Goal: Transaction & Acquisition: Purchase product/service

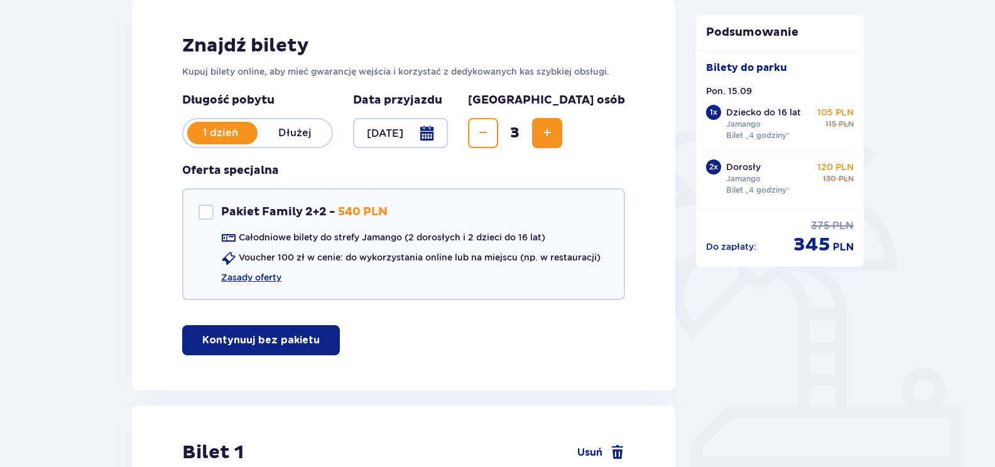
scroll to position [188, 0]
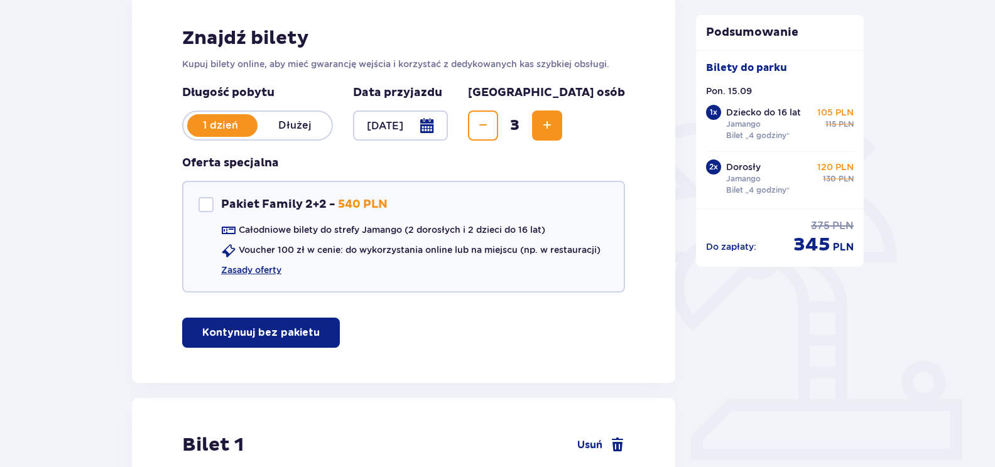
click at [448, 124] on div at bounding box center [400, 126] width 95 height 30
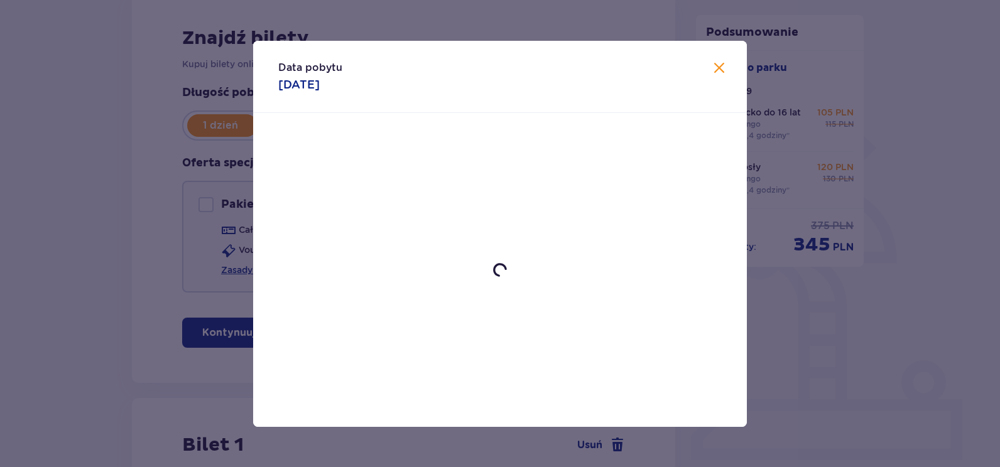
click at [719, 66] on div "Data pobytu [DATE]" at bounding box center [500, 77] width 494 height 72
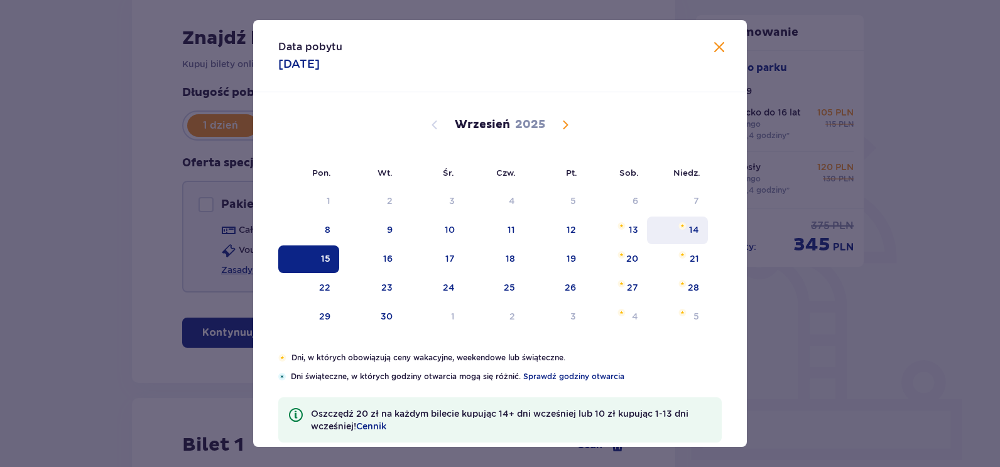
click at [686, 232] on div "14" at bounding box center [677, 231] width 61 height 28
type input "[DATE]"
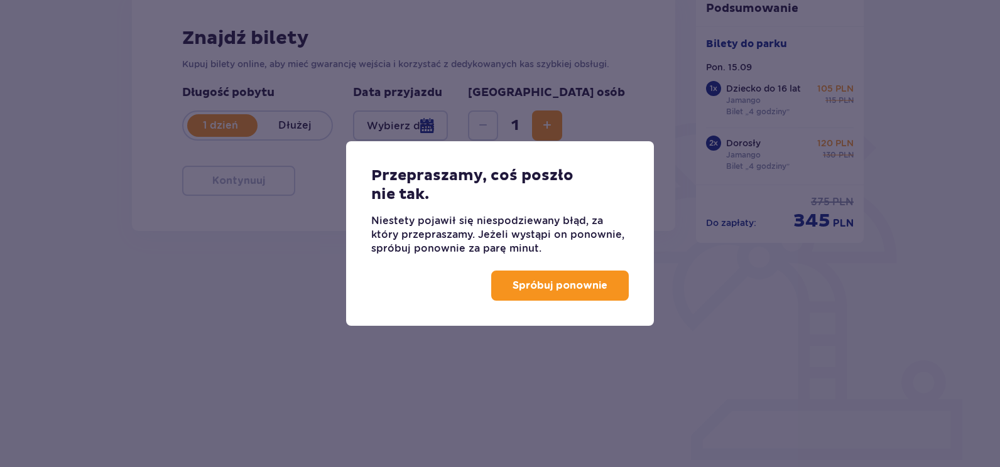
click at [552, 287] on p "Spróbuj ponownie" at bounding box center [560, 286] width 95 height 14
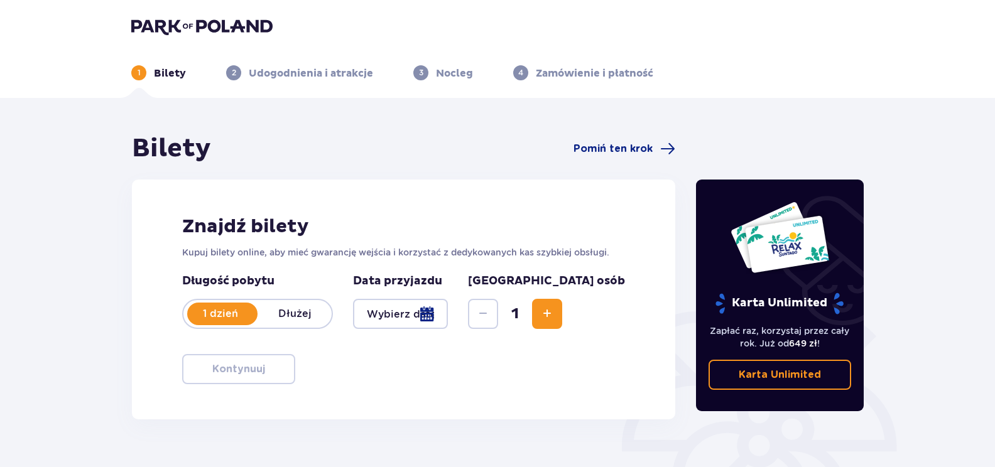
click at [555, 321] on span "Increase" at bounding box center [547, 313] width 15 height 15
click at [448, 317] on div at bounding box center [400, 314] width 95 height 30
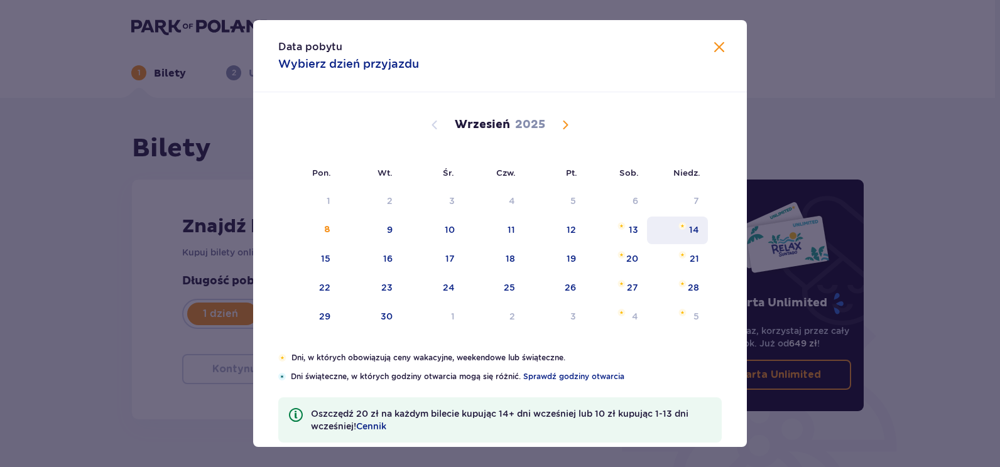
click at [683, 240] on div "14" at bounding box center [677, 231] width 61 height 28
type input "[DATE]"
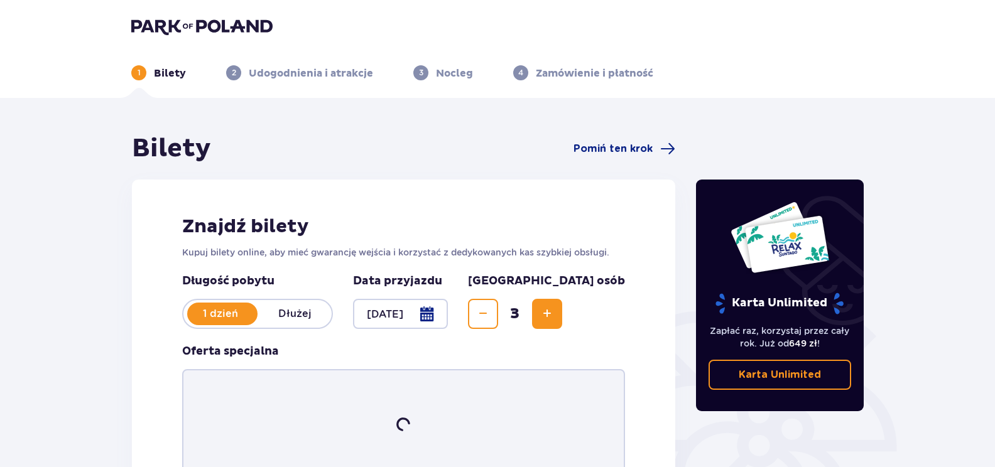
click at [690, 239] on div "Karta Unlimited Zapłać raz, korzystaj przez cały rok. Już od 649 zł ! Karta Unl…" at bounding box center [780, 351] width 188 height 437
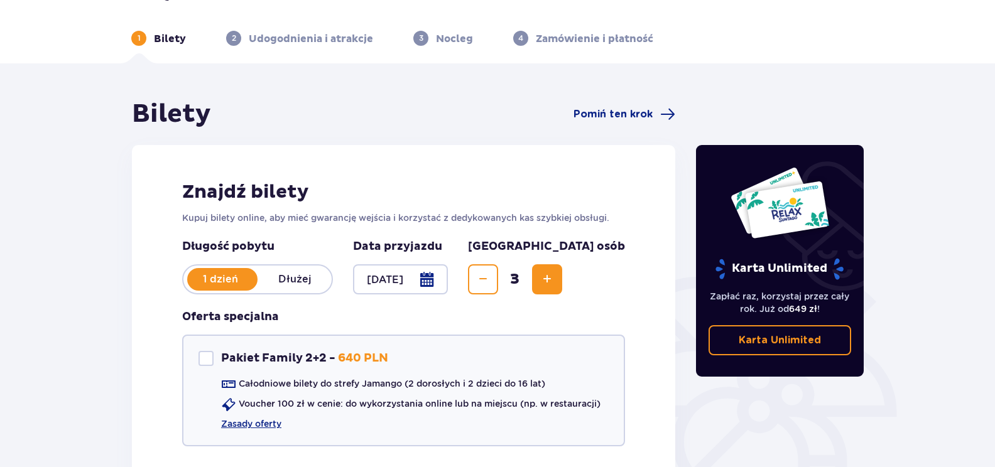
scroll to position [63, 0]
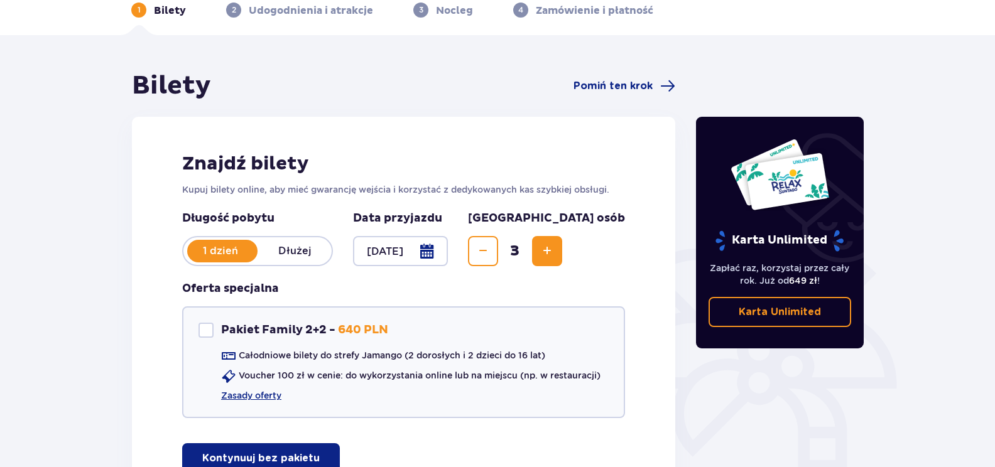
click at [448, 256] on div at bounding box center [400, 251] width 95 height 30
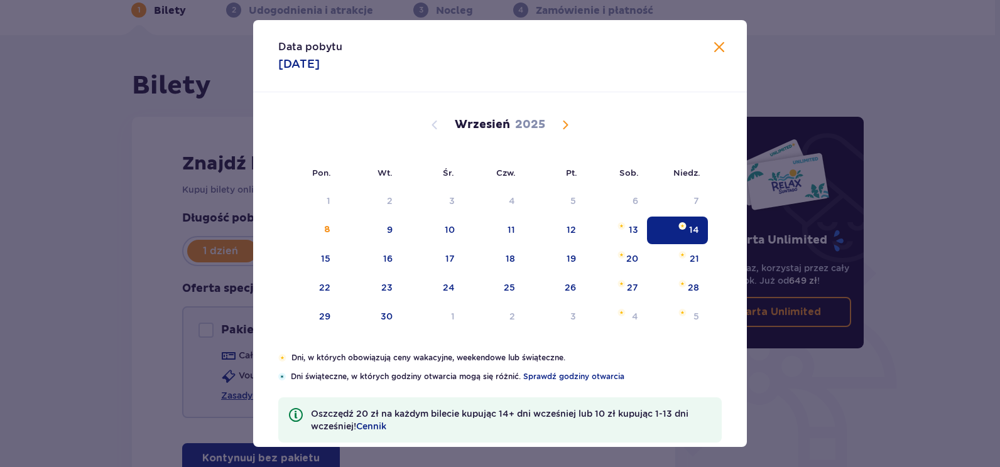
click at [689, 227] on div "14" at bounding box center [694, 230] width 10 height 13
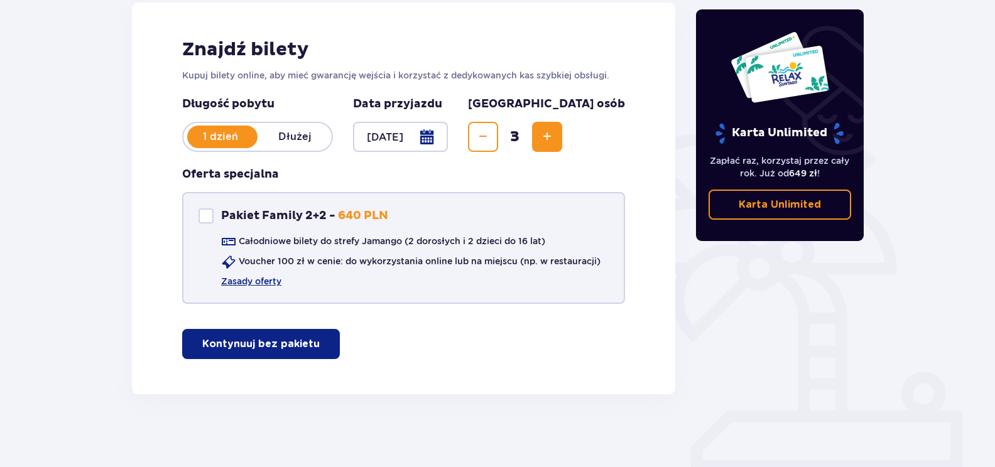
scroll to position [180, 0]
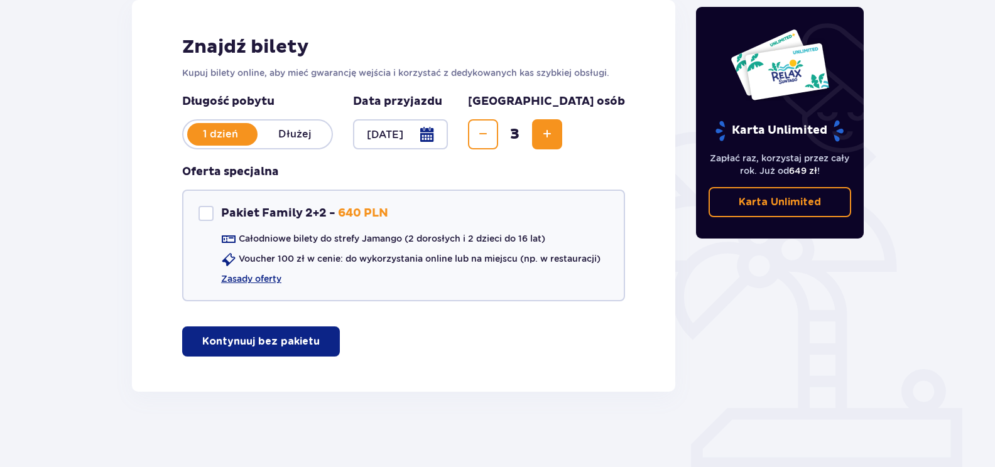
click at [260, 349] on button "Kontynuuj bez pakietu" at bounding box center [261, 342] width 158 height 30
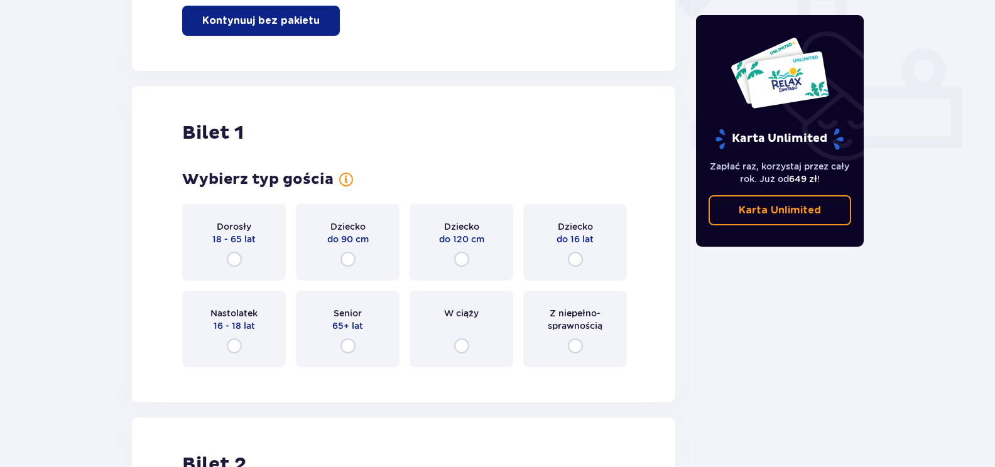
scroll to position [572, 0]
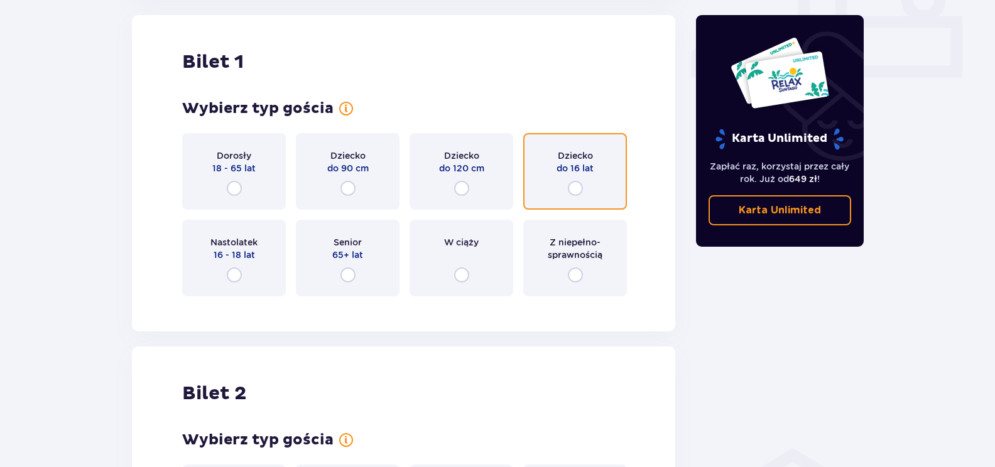
click at [572, 185] on input "radio" at bounding box center [575, 188] width 15 height 15
radio input "true"
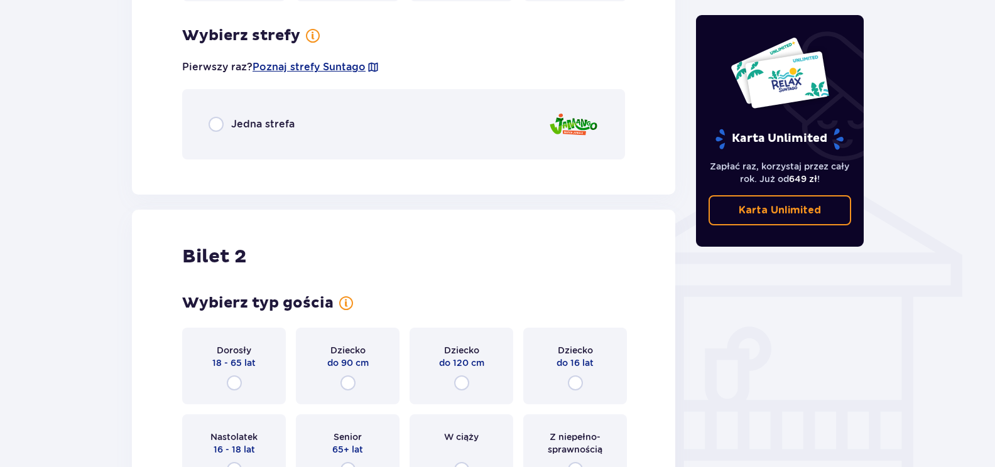
scroll to position [878, 0]
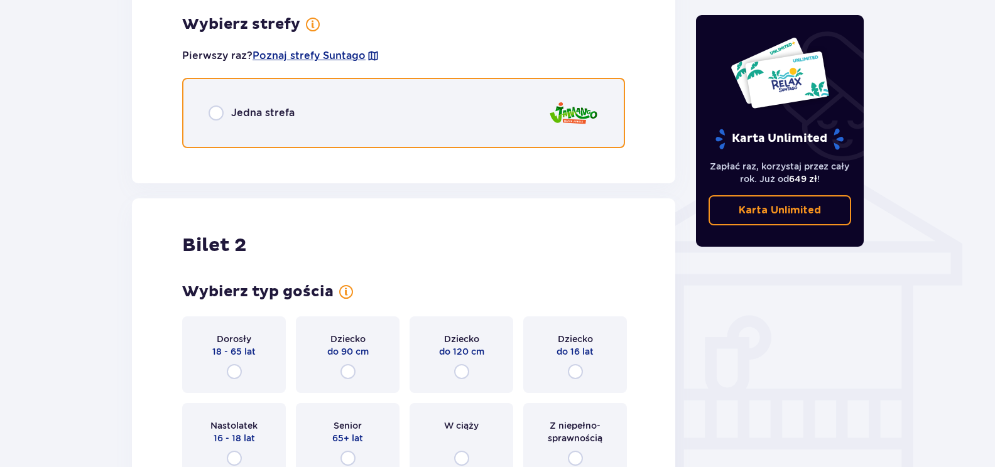
click at [214, 118] on input "radio" at bounding box center [216, 113] width 15 height 15
radio input "true"
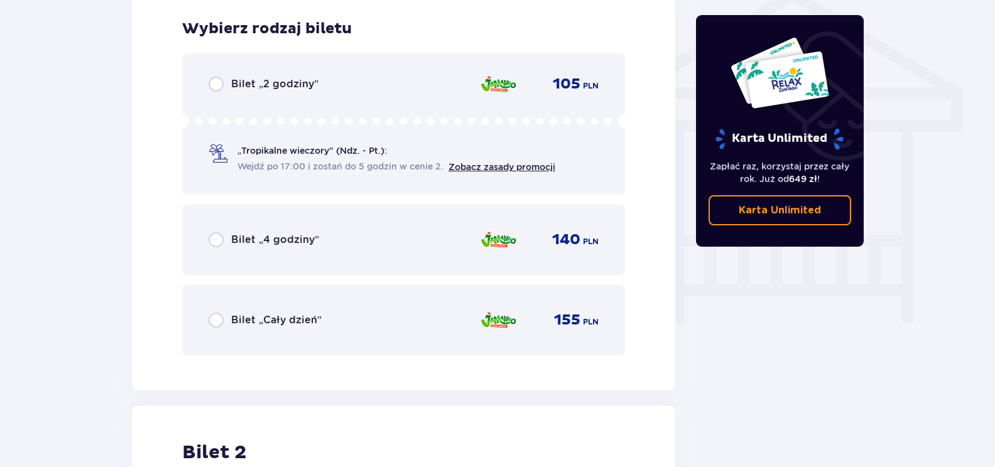
scroll to position [1036, 0]
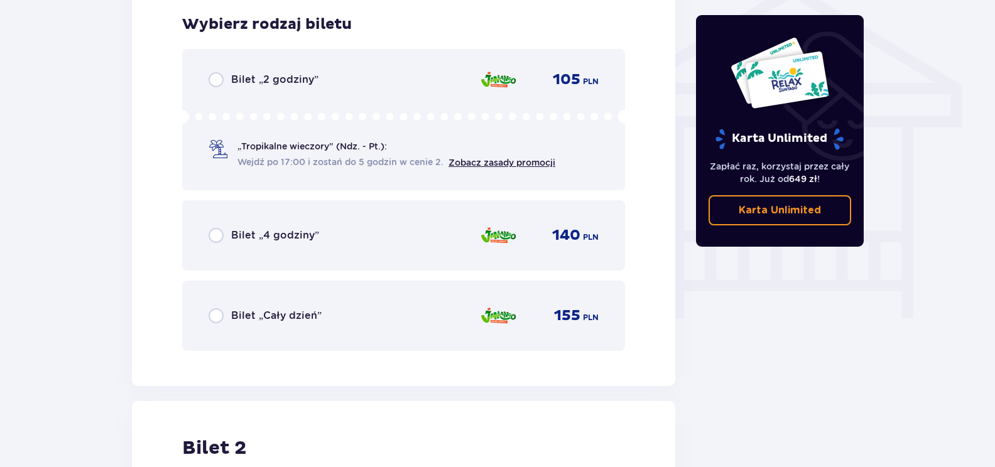
click at [274, 313] on p "Bilet „Cały dzień”" at bounding box center [276, 316] width 90 height 14
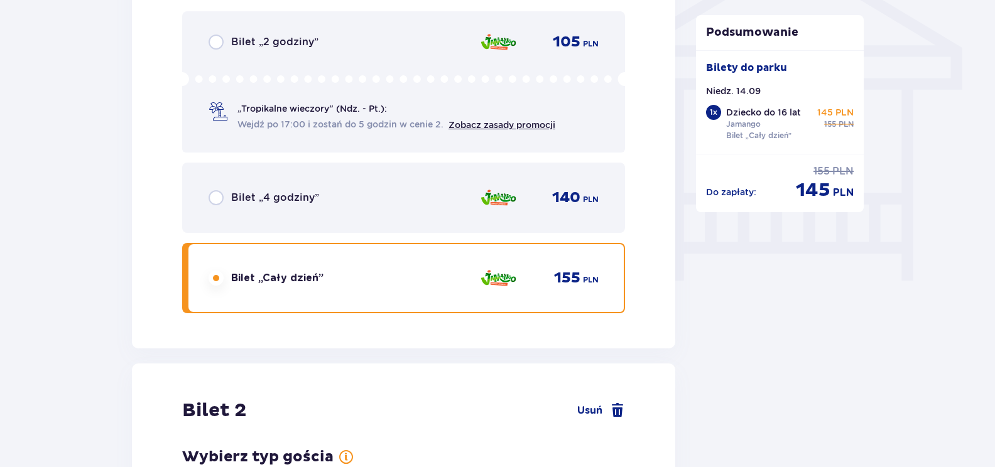
scroll to position [1467, 0]
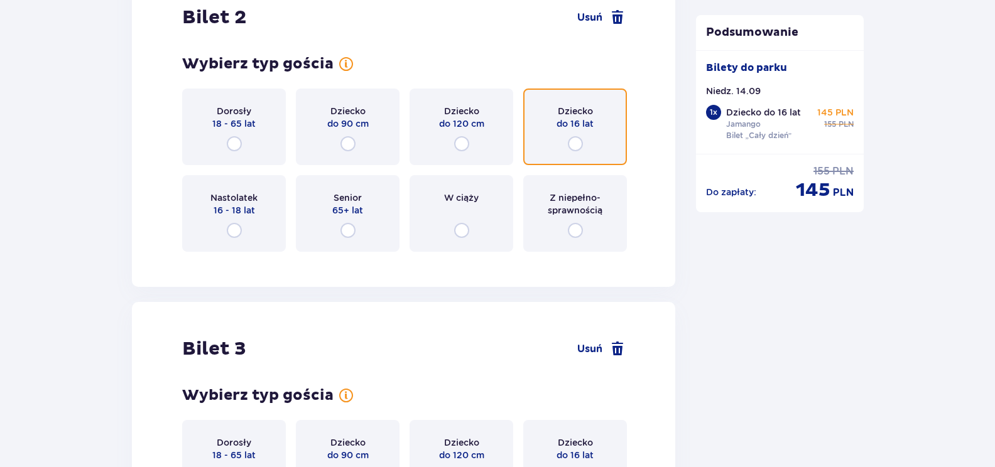
click at [578, 139] on input "radio" at bounding box center [575, 143] width 15 height 15
radio input "true"
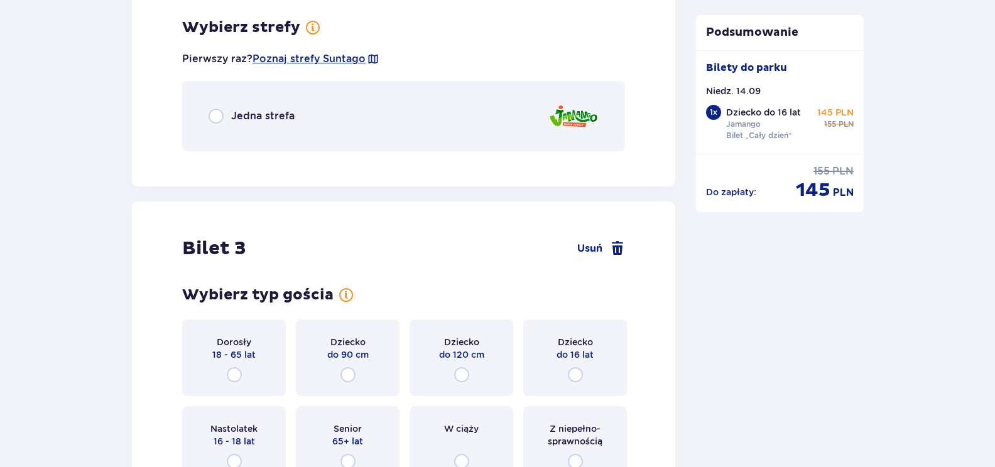
scroll to position [1729, 0]
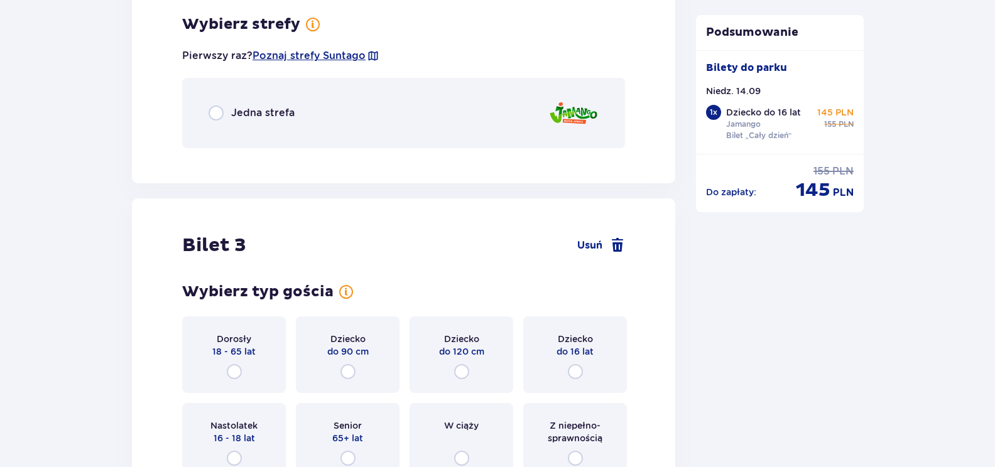
click at [224, 112] on div "Jedna strefa" at bounding box center [252, 113] width 86 height 15
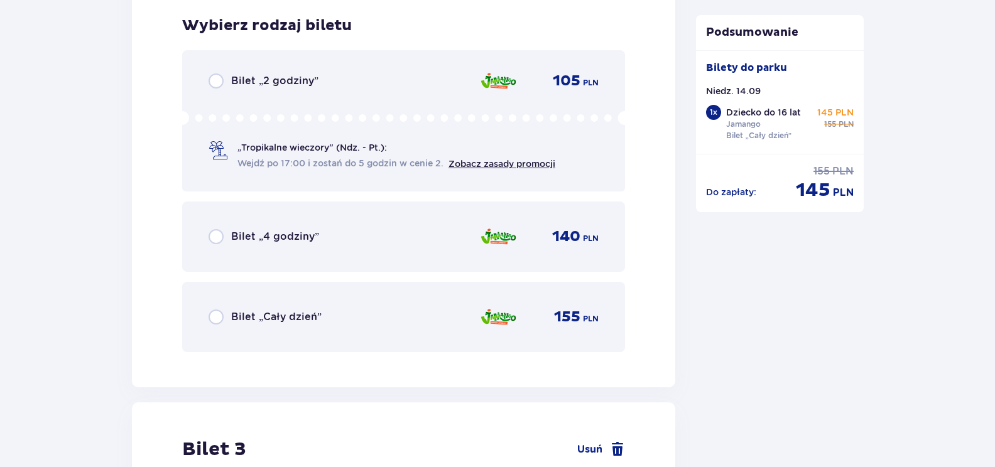
scroll to position [1887, 0]
drag, startPoint x: 257, startPoint y: 315, endPoint x: 411, endPoint y: 422, distance: 188.2
click at [257, 315] on p "Bilet „Cały dzień”" at bounding box center [276, 316] width 90 height 14
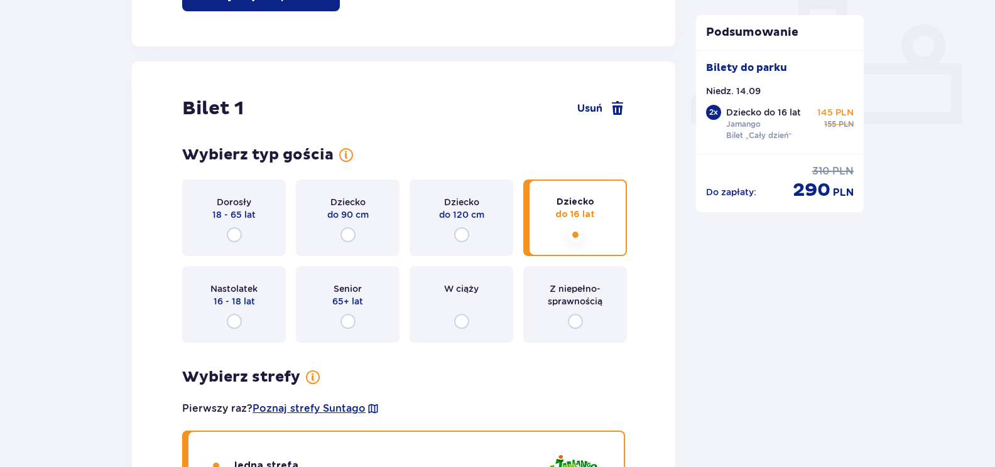
scroll to position [515, 0]
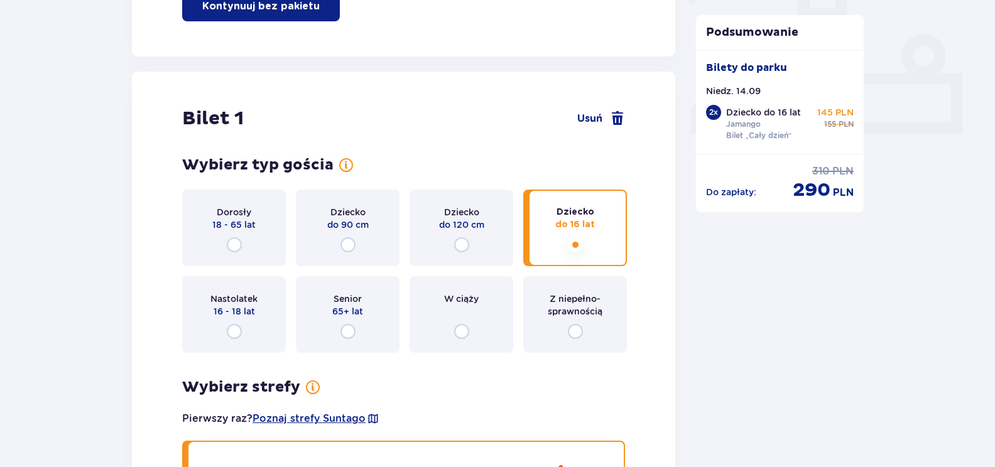
click at [215, 214] on div "Dorosły 18 - 65 lat" at bounding box center [233, 218] width 43 height 25
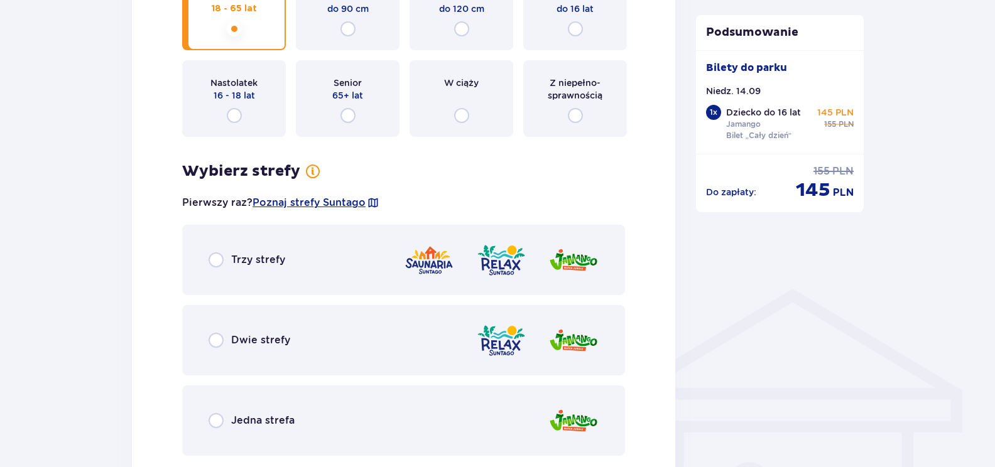
scroll to position [752, 0]
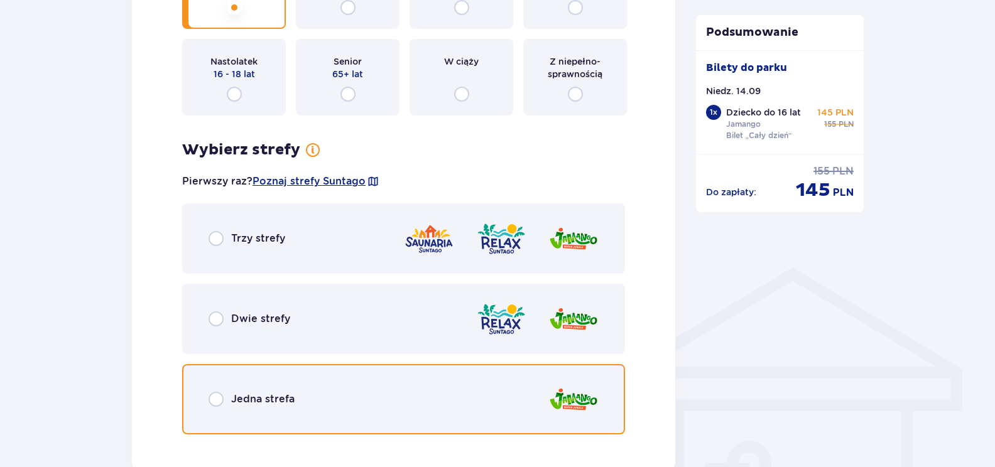
click at [222, 397] on input "radio" at bounding box center [216, 399] width 15 height 15
radio input "true"
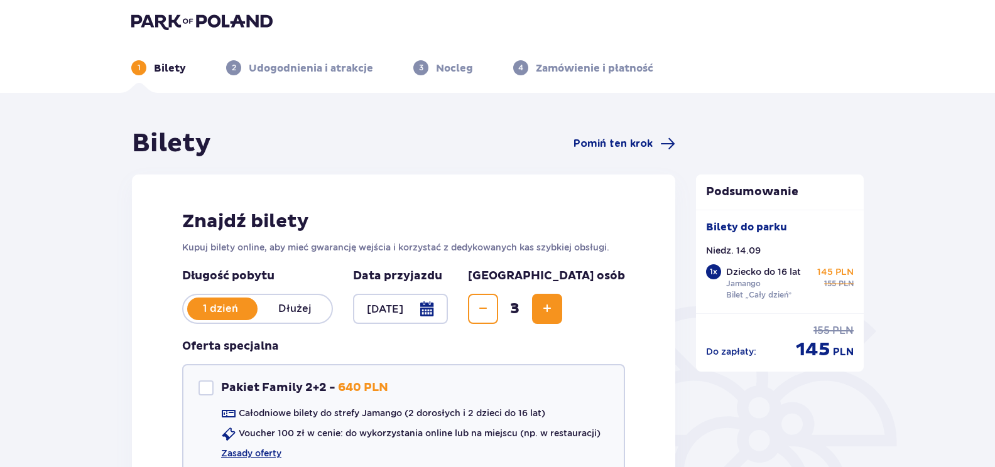
scroll to position [4, 0]
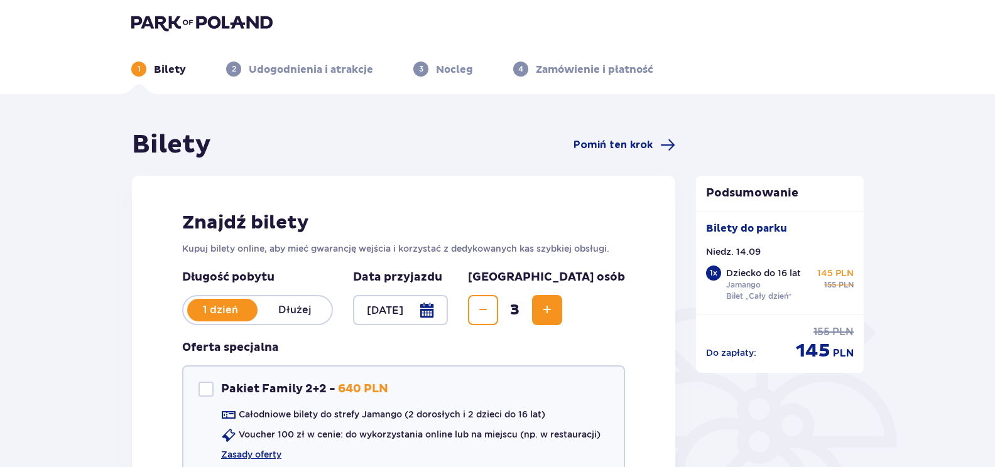
click at [448, 313] on div at bounding box center [400, 310] width 95 height 30
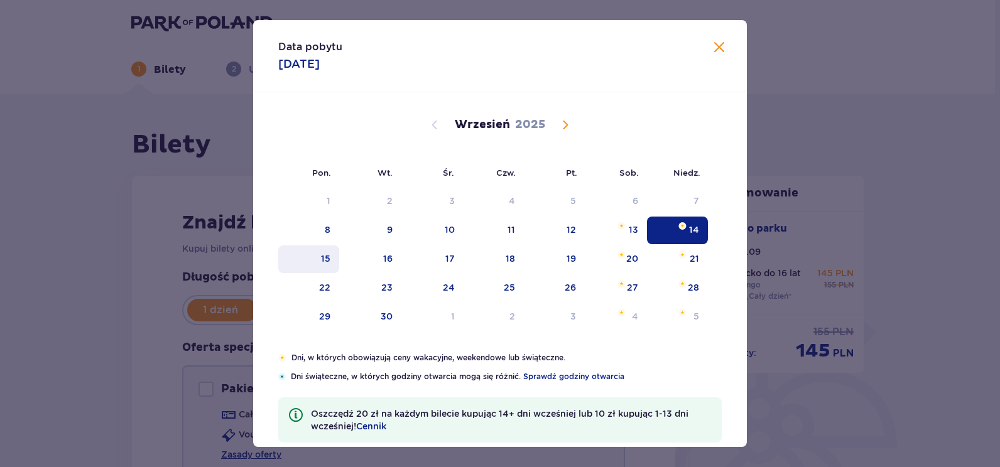
click at [327, 264] on div "15" at bounding box center [325, 258] width 9 height 13
type input "[DATE]"
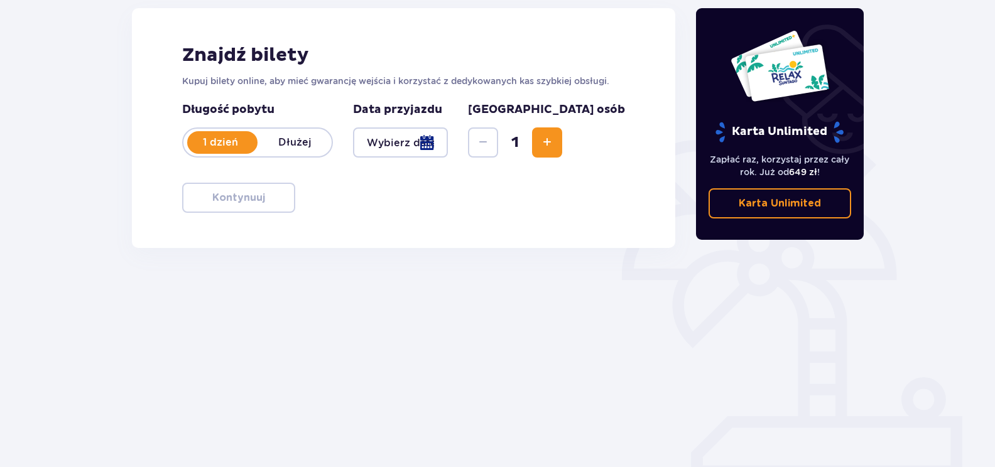
scroll to position [173, 0]
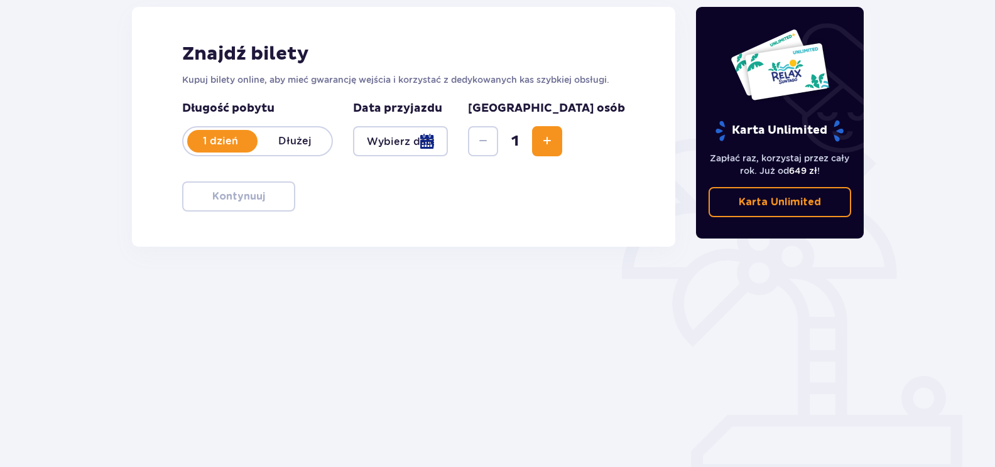
click at [448, 141] on div at bounding box center [400, 141] width 95 height 30
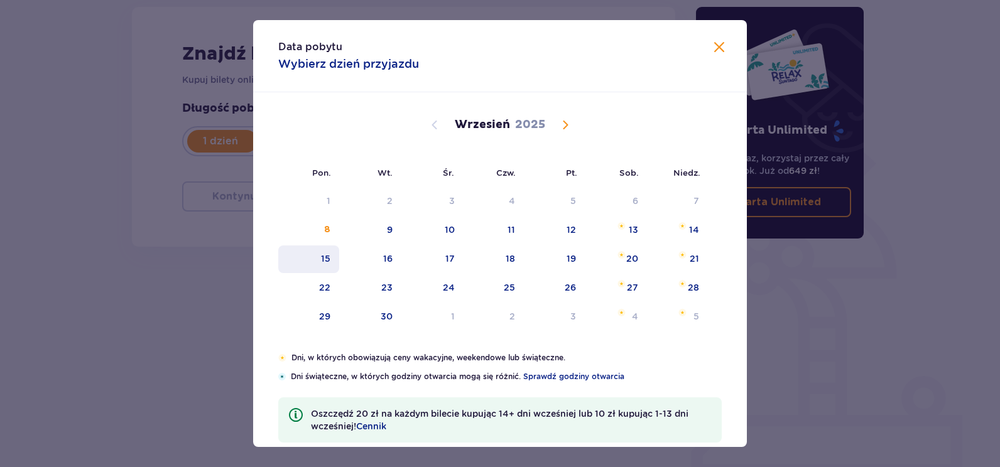
click at [325, 263] on div "15" at bounding box center [325, 258] width 9 height 13
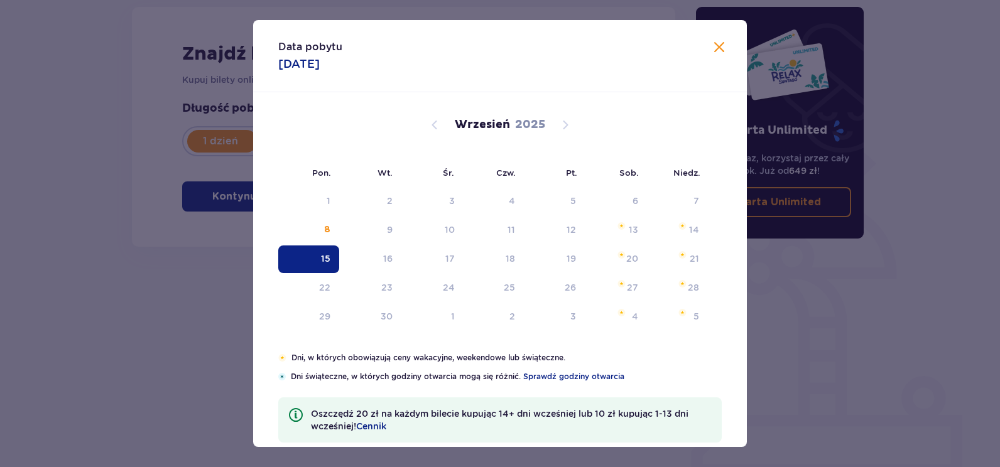
type input "[DATE]"
click at [153, 305] on div "Bilety Pomiń ten krok Znajdź bilety Kupuj bilety online, aby mieć gwarancję wej…" at bounding box center [403, 175] width 565 height 431
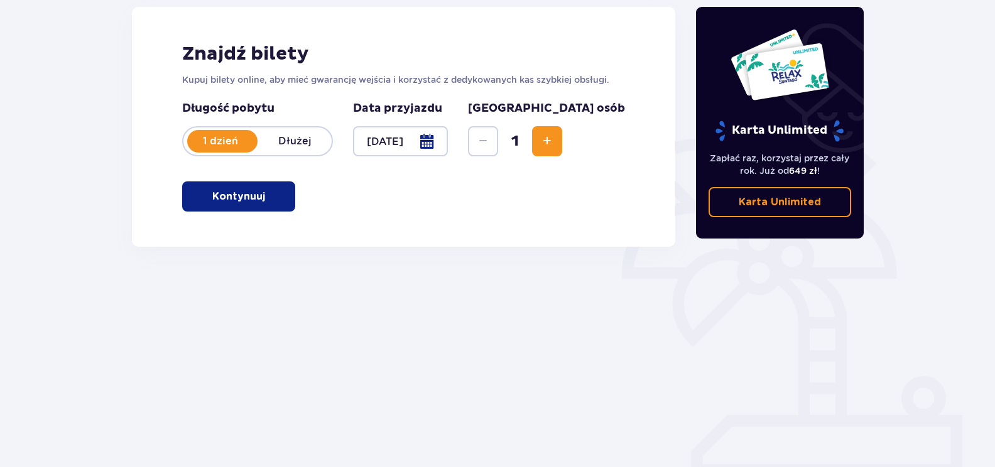
click at [268, 210] on button "Kontynuuj" at bounding box center [238, 197] width 113 height 30
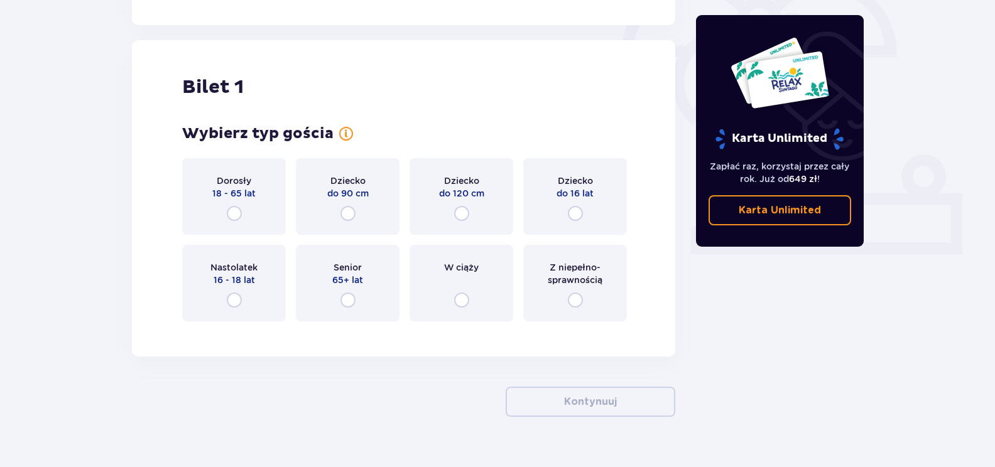
scroll to position [420, 0]
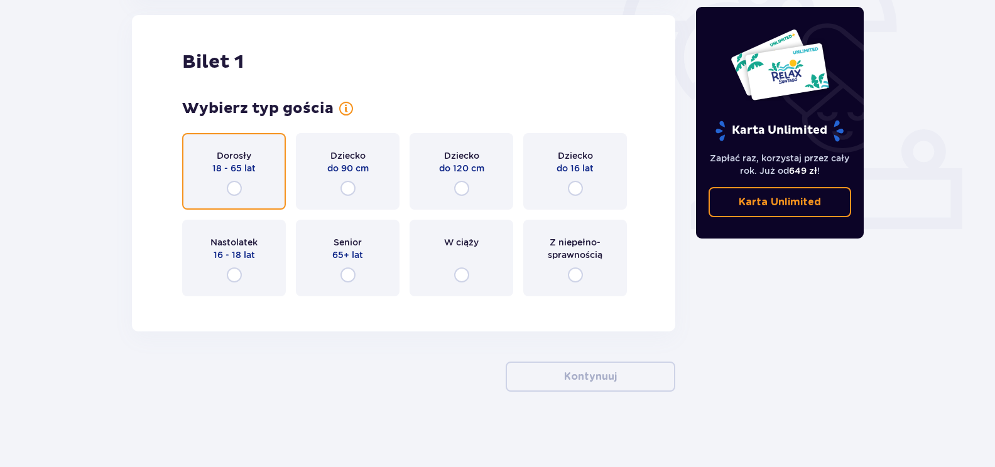
click at [234, 186] on input "radio" at bounding box center [234, 188] width 15 height 15
radio input "true"
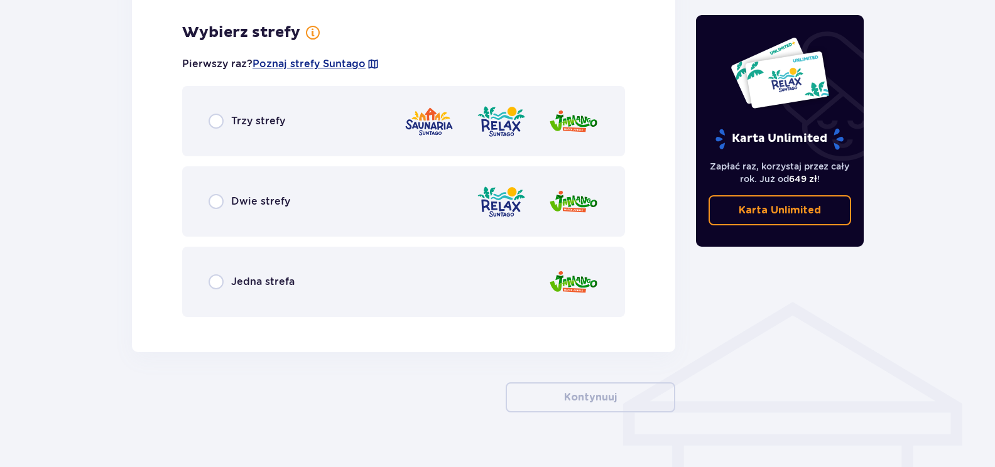
scroll to position [726, 0]
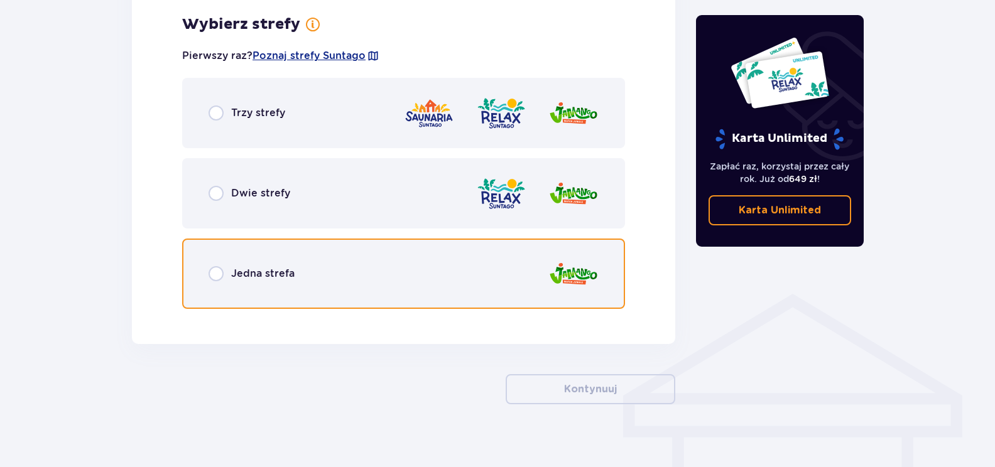
click at [219, 274] on input "radio" at bounding box center [216, 273] width 15 height 15
radio input "true"
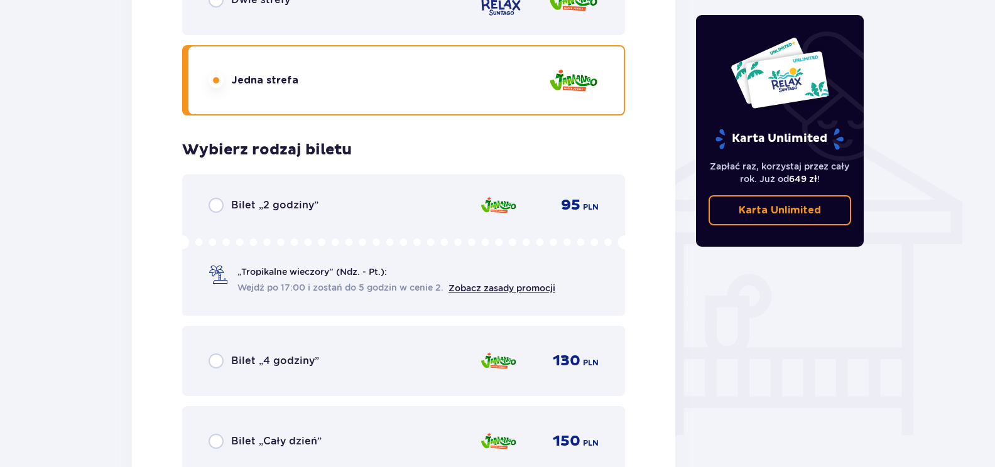
scroll to position [857, 0]
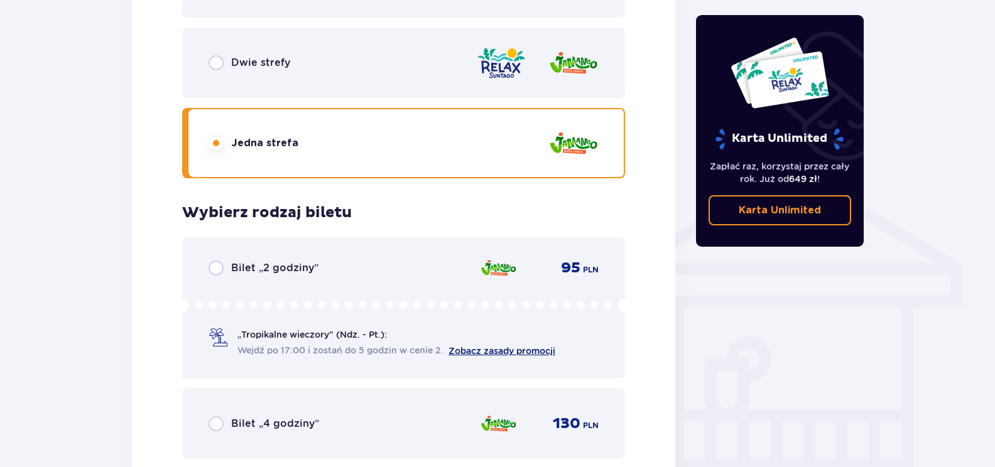
click at [496, 351] on link "Zobacz zasady promocji" at bounding box center [501, 351] width 107 height 10
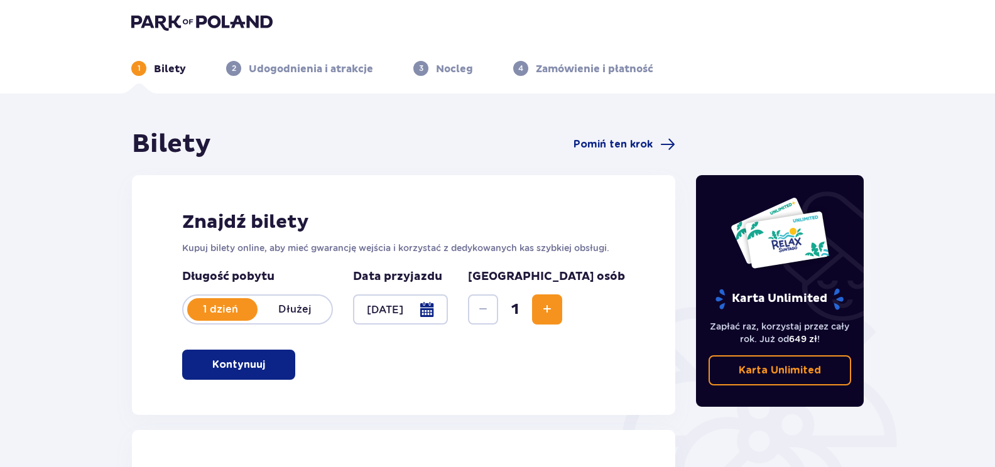
scroll to position [0, 0]
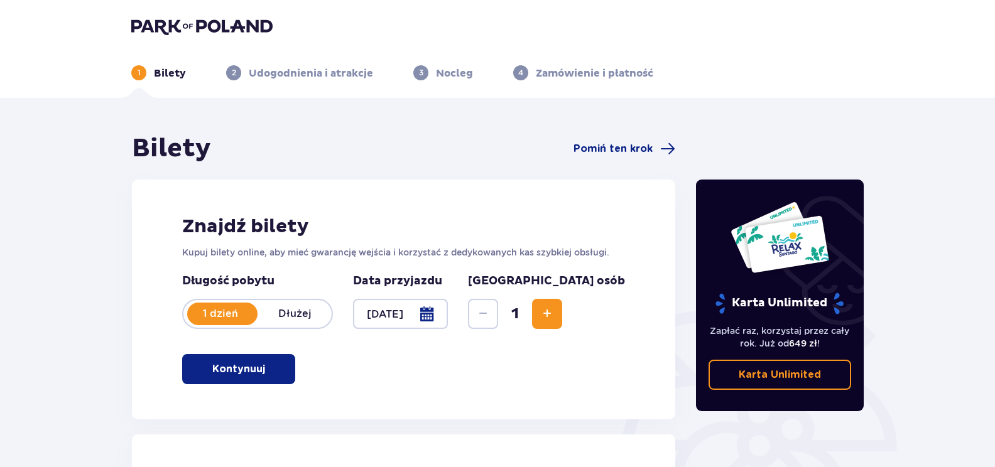
click at [448, 318] on div at bounding box center [400, 314] width 95 height 30
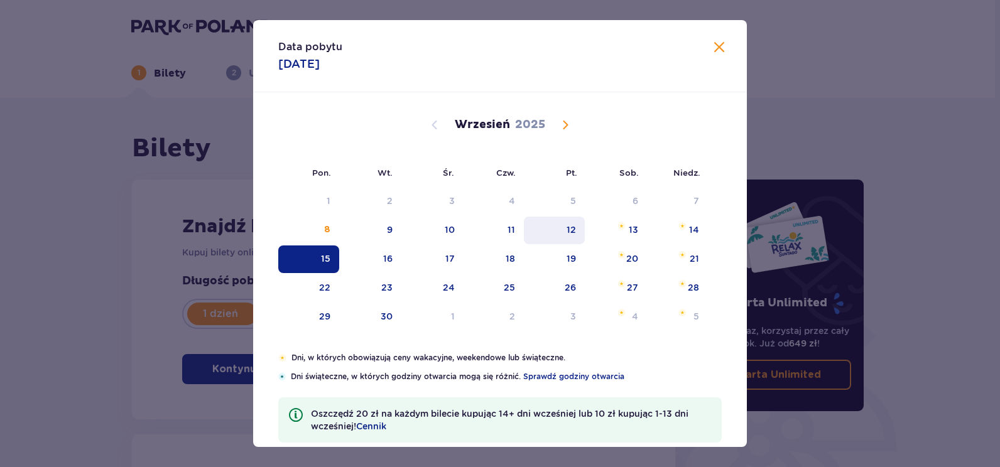
click at [576, 233] on div "12" at bounding box center [554, 231] width 61 height 28
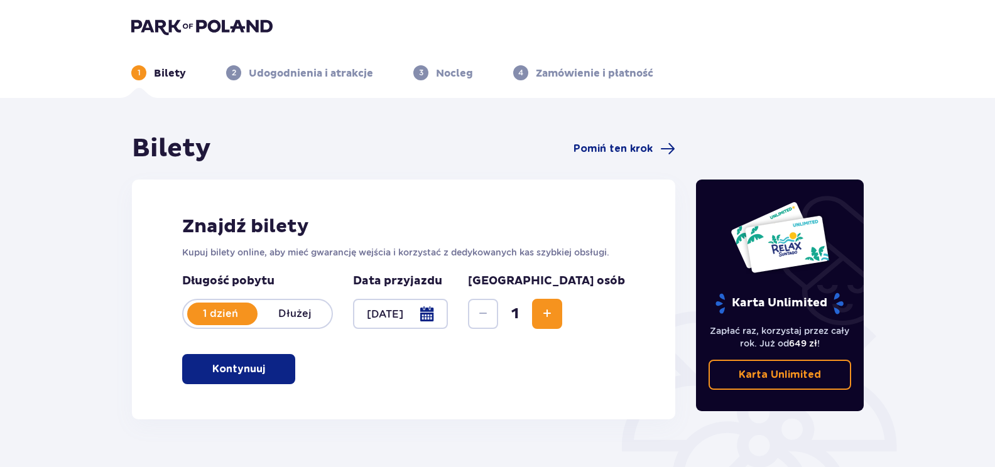
click at [448, 313] on div at bounding box center [400, 314] width 95 height 30
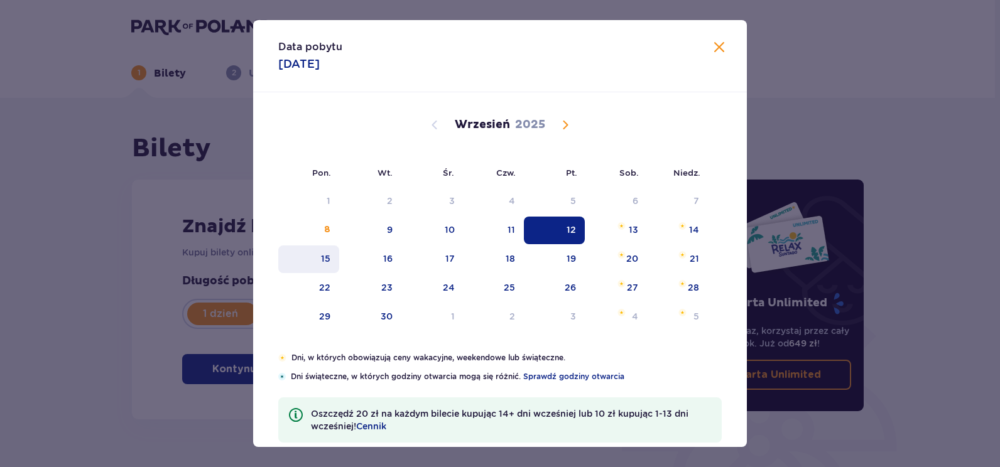
click at [329, 261] on div "15" at bounding box center [308, 260] width 61 height 28
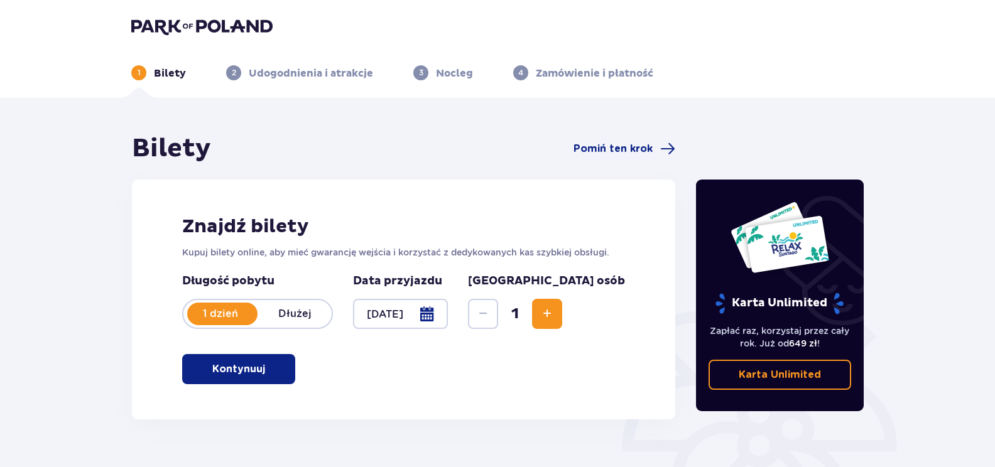
click at [448, 318] on div at bounding box center [400, 314] width 95 height 30
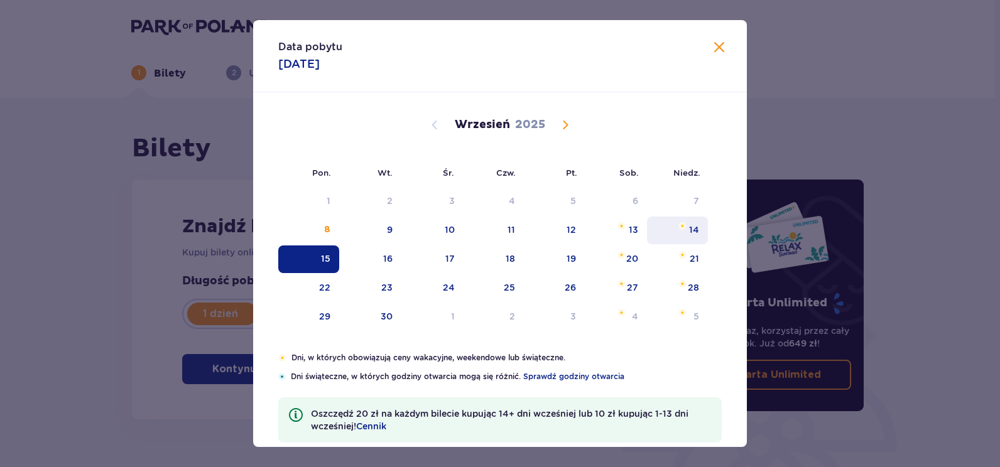
click at [686, 233] on div "14" at bounding box center [677, 231] width 61 height 28
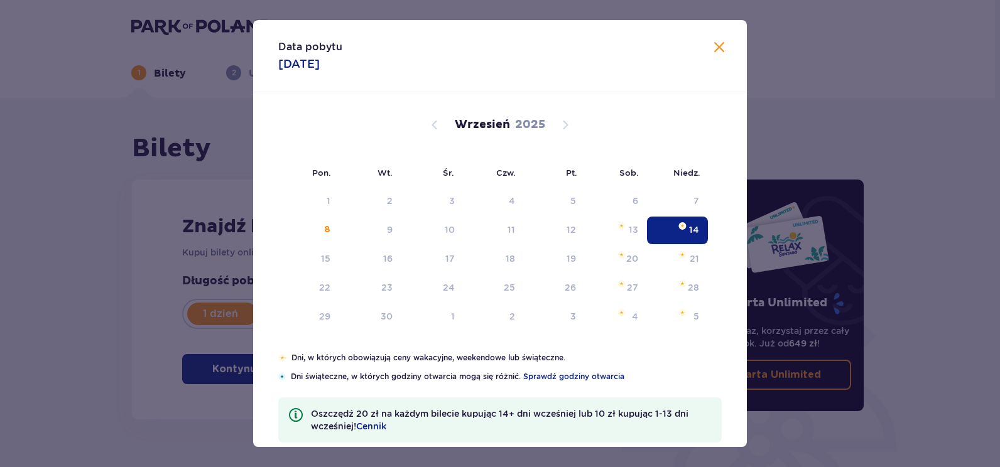
type input "[DATE]"
click at [684, 234] on div "Bilety Pomiń ten krok Znajdź bilety Kupuj bilety online, aby mieć gwarancję wej…" at bounding box center [403, 276] width 563 height 286
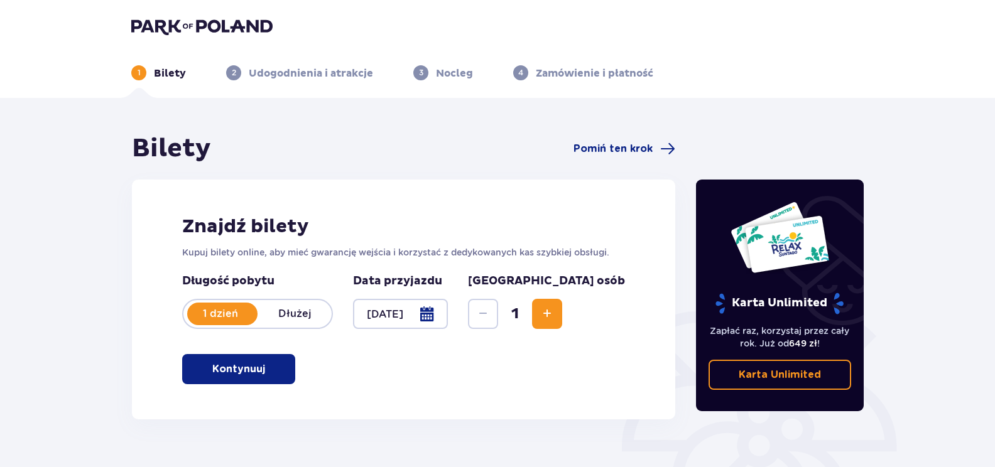
click at [562, 314] on button "Increase" at bounding box center [547, 314] width 30 height 30
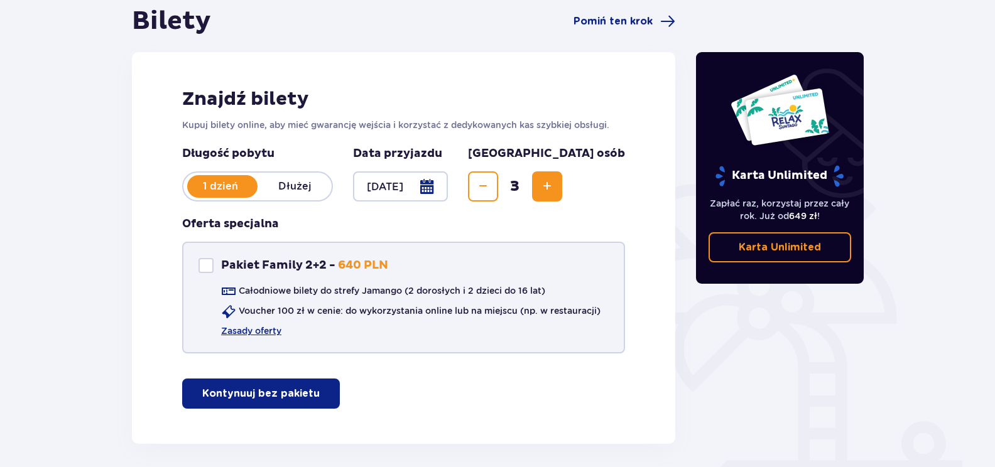
scroll to position [180, 0]
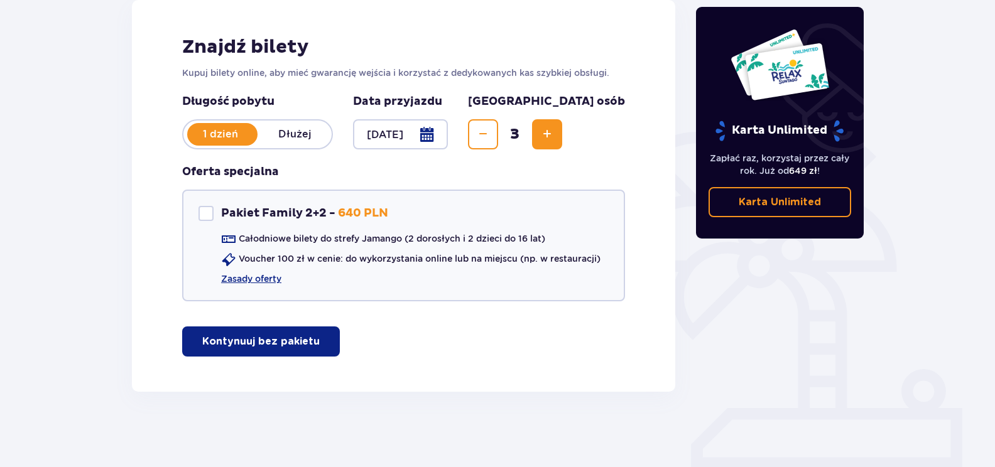
click at [290, 347] on p "Kontynuuj bez pakietu" at bounding box center [260, 342] width 117 height 14
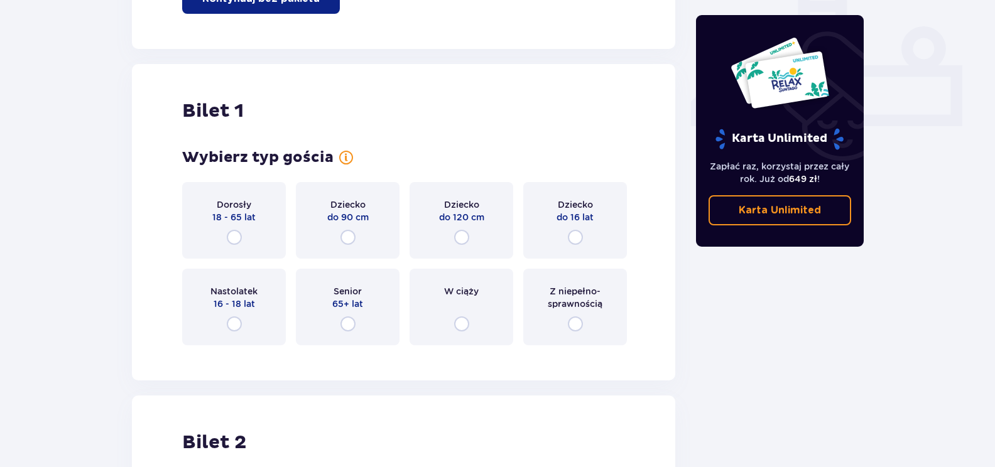
scroll to position [572, 0]
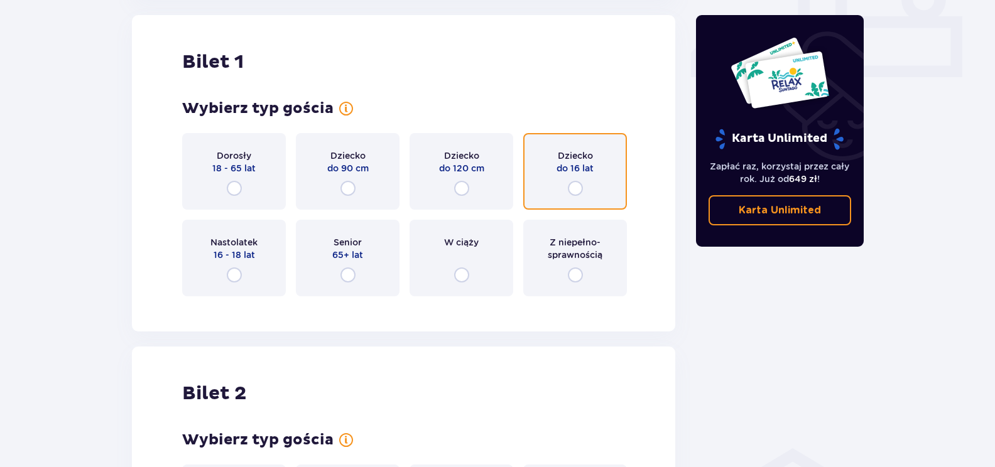
click at [574, 185] on input "radio" at bounding box center [575, 188] width 15 height 15
radio input "true"
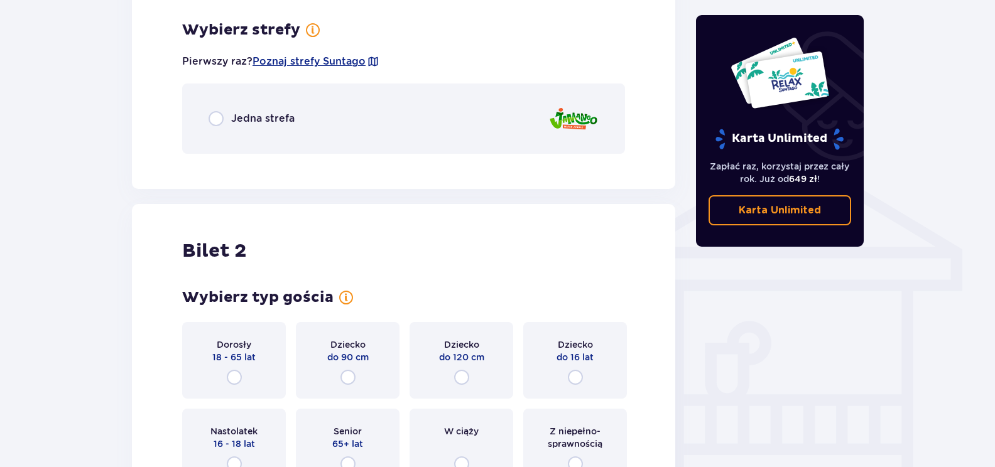
scroll to position [878, 0]
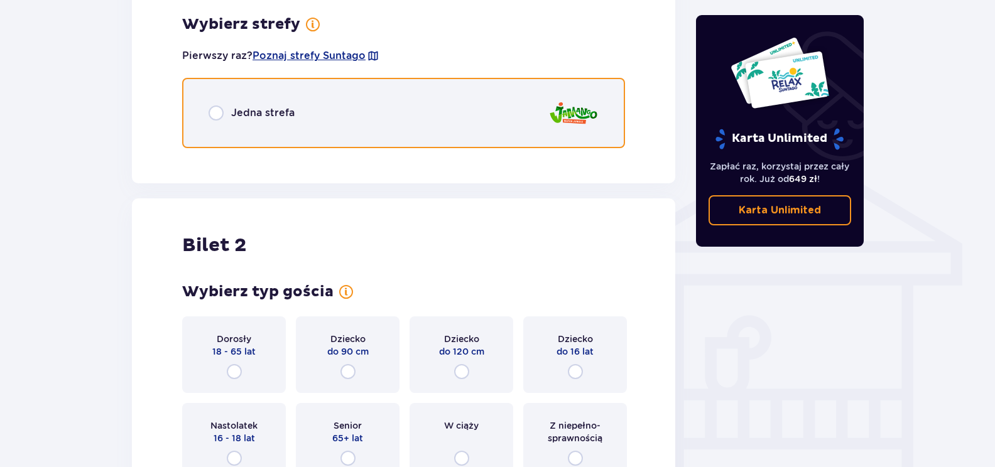
click at [213, 115] on input "radio" at bounding box center [216, 113] width 15 height 15
radio input "true"
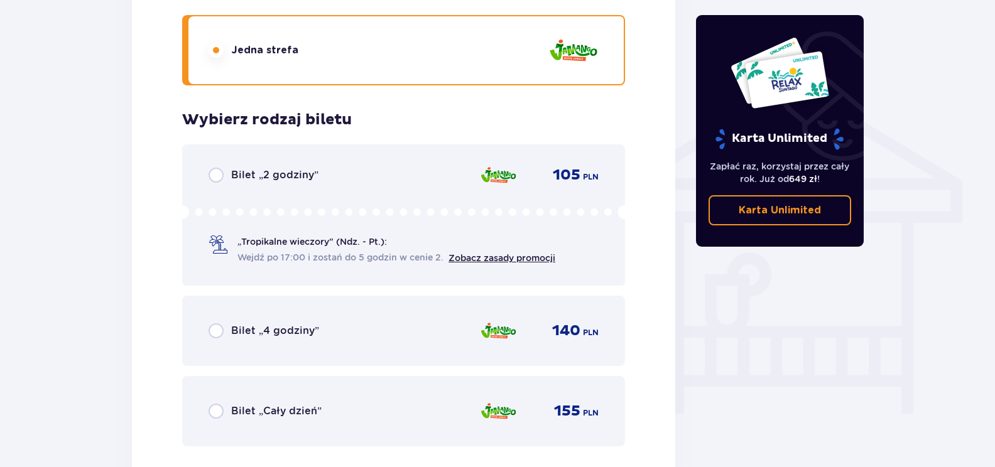
scroll to position [974, 0]
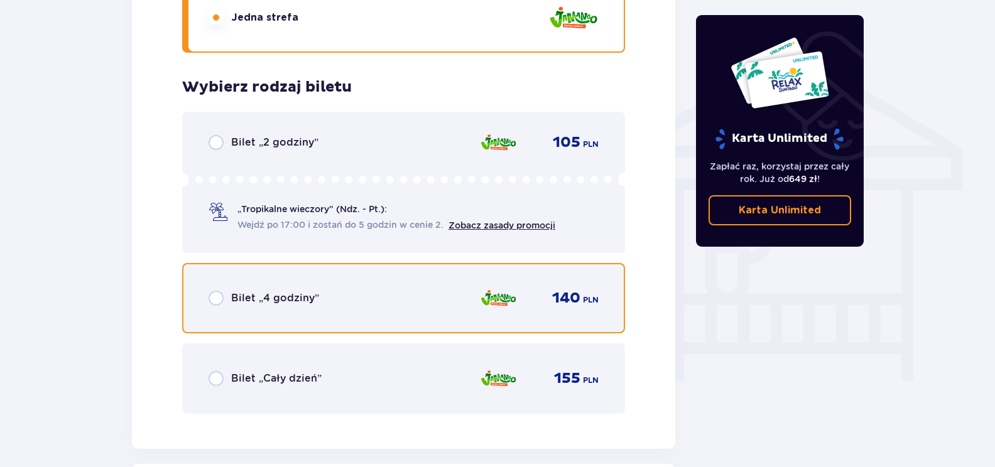
click at [219, 298] on input "radio" at bounding box center [216, 298] width 15 height 15
radio input "true"
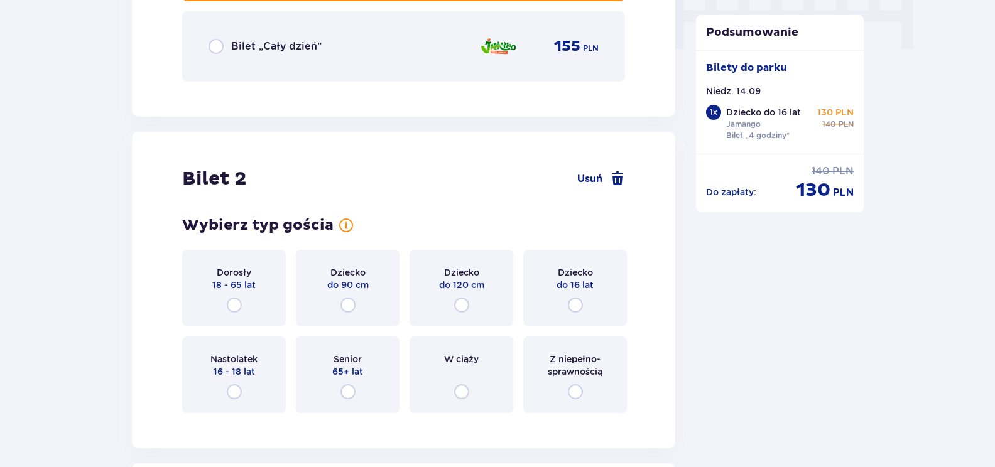
scroll to position [1360, 0]
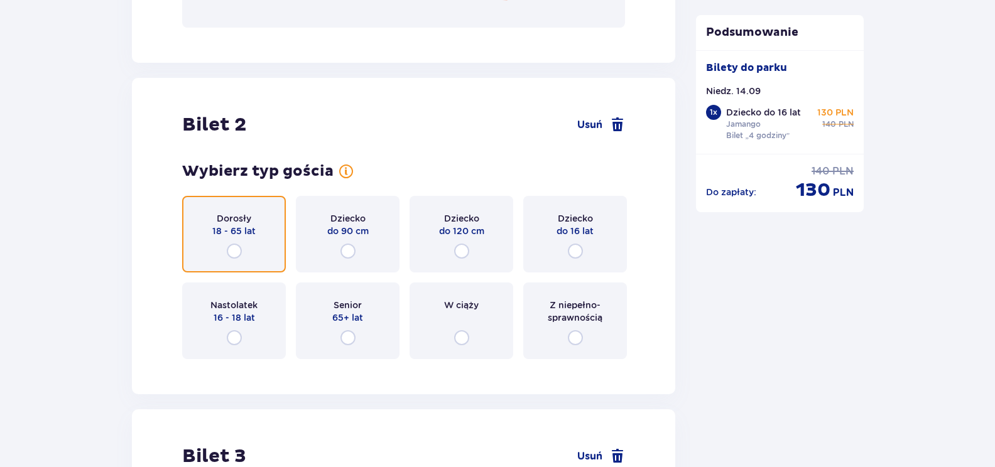
click at [229, 252] on input "radio" at bounding box center [234, 251] width 15 height 15
radio input "true"
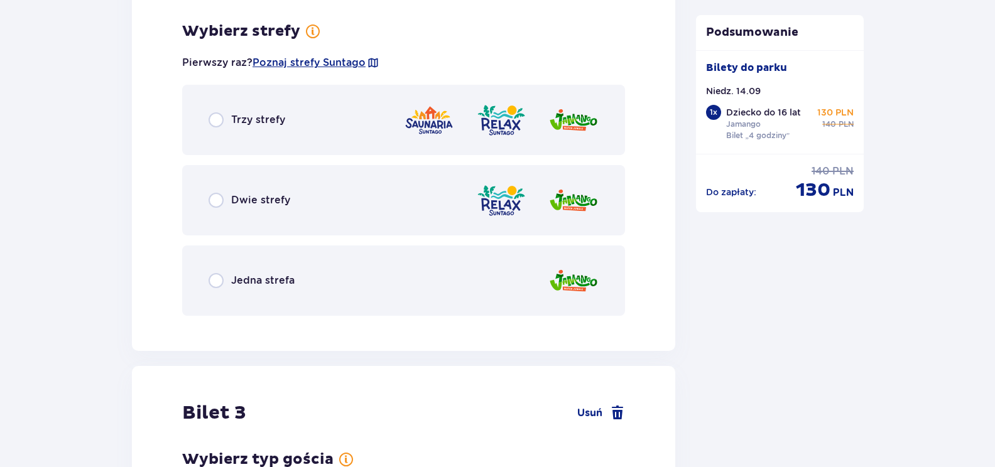
scroll to position [1729, 0]
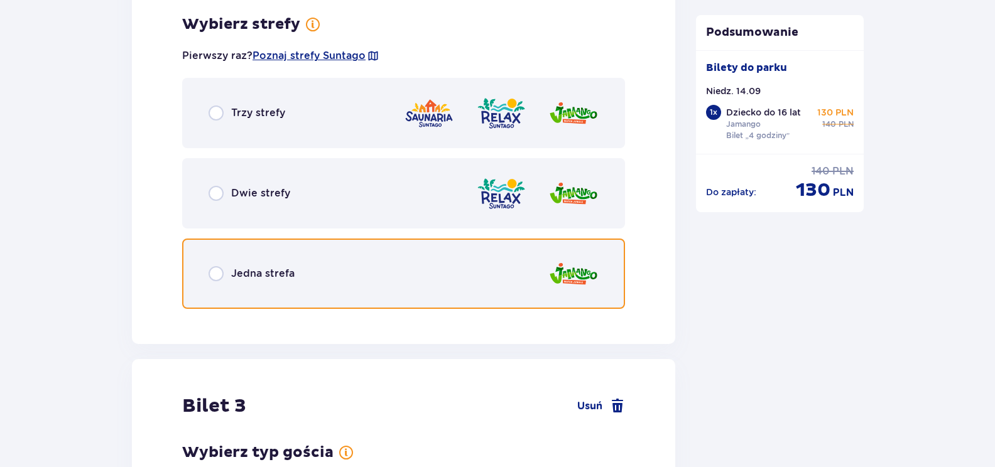
click at [217, 276] on input "radio" at bounding box center [216, 273] width 15 height 15
radio input "true"
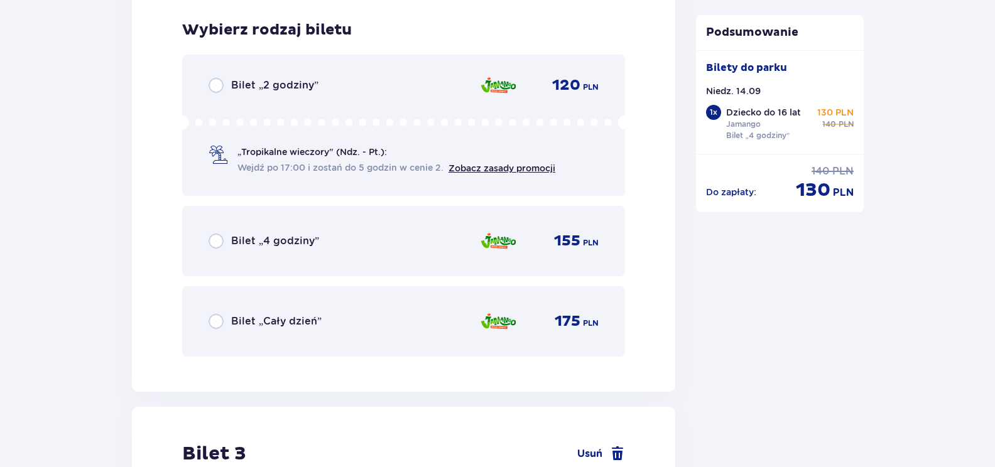
scroll to position [2048, 0]
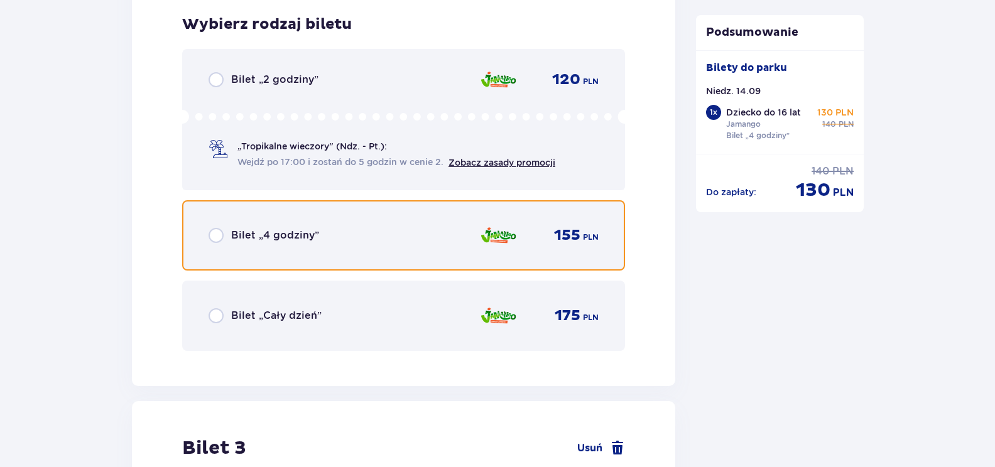
click at [212, 236] on input "radio" at bounding box center [216, 235] width 15 height 15
radio input "true"
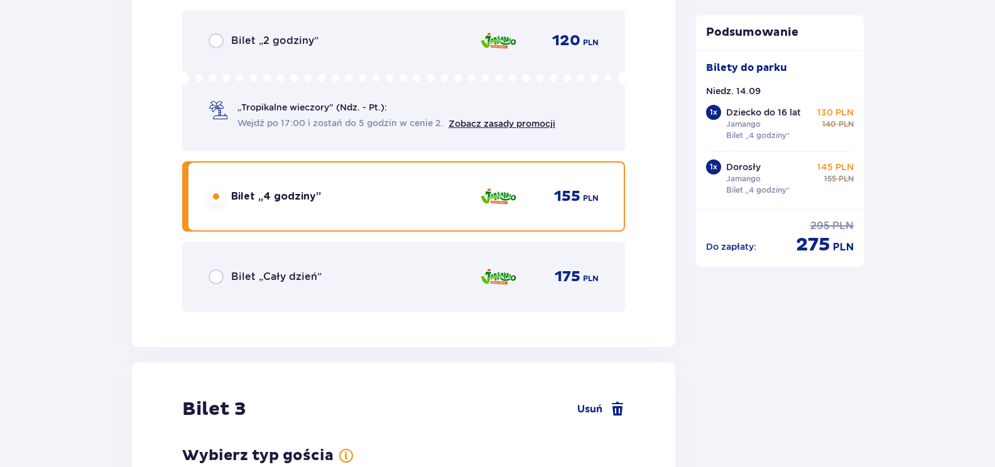
scroll to position [2434, 0]
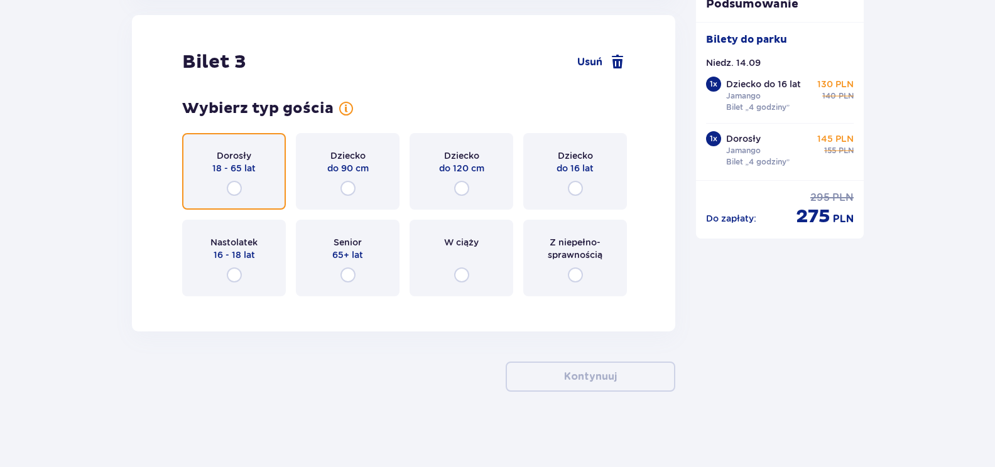
click at [234, 187] on input "radio" at bounding box center [234, 188] width 15 height 15
radio input "true"
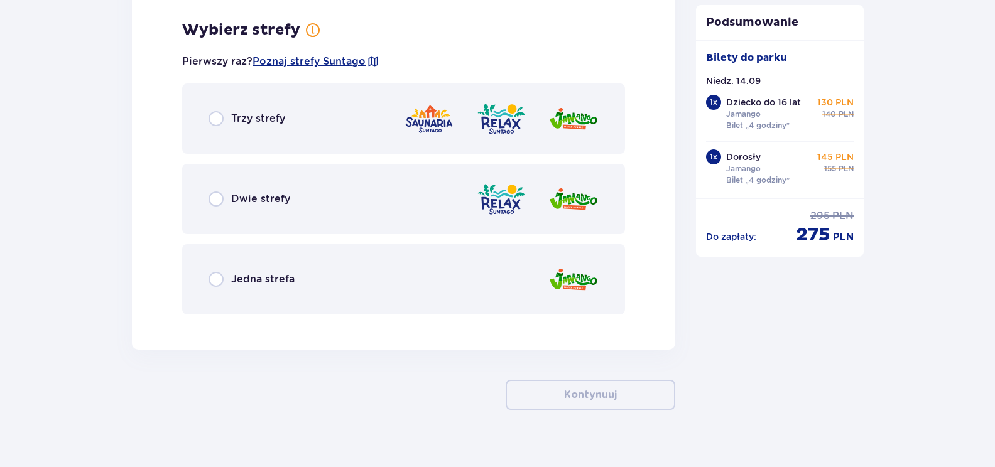
scroll to position [2741, 0]
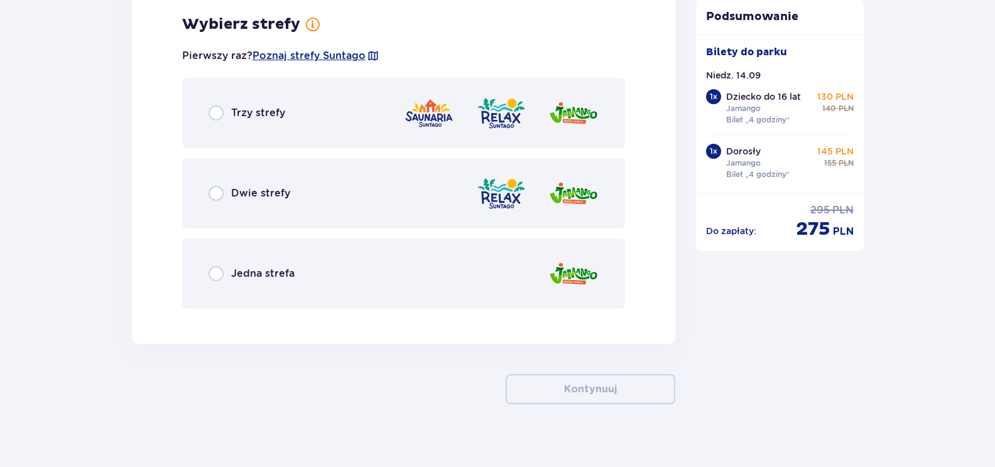
click at [234, 274] on p "Jedna strefa" at bounding box center [262, 274] width 63 height 14
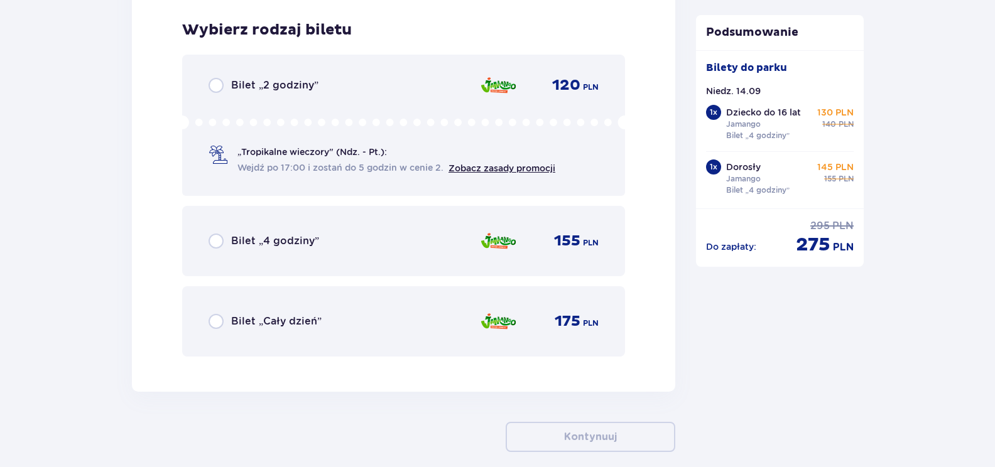
scroll to position [3060, 0]
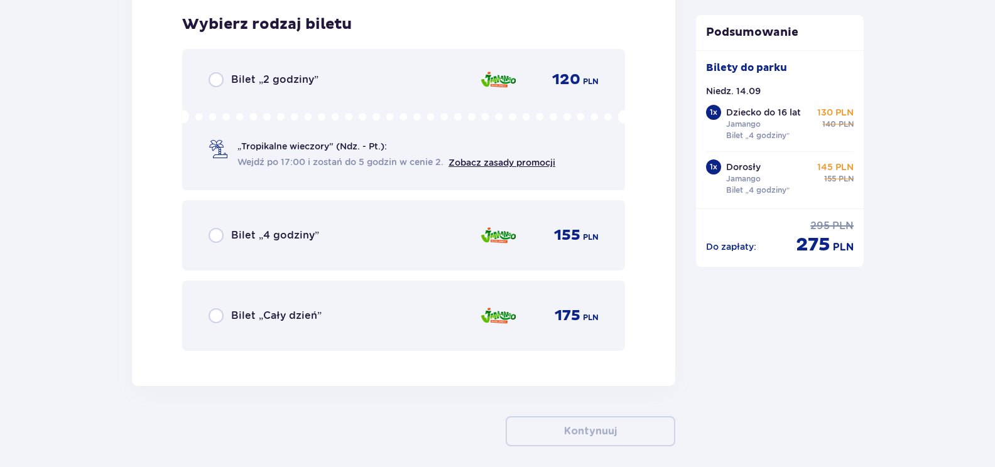
click at [241, 241] on p "Bilet „4 godziny”" at bounding box center [275, 236] width 88 height 14
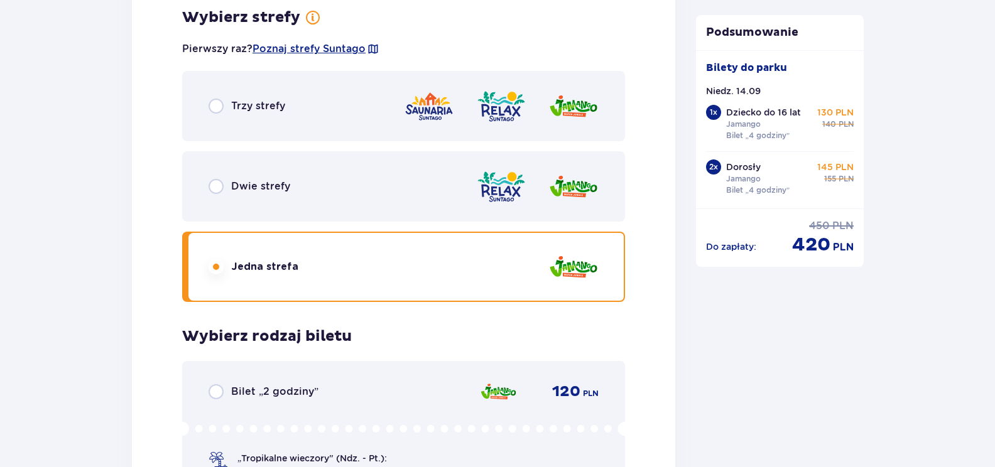
scroll to position [2740, 0]
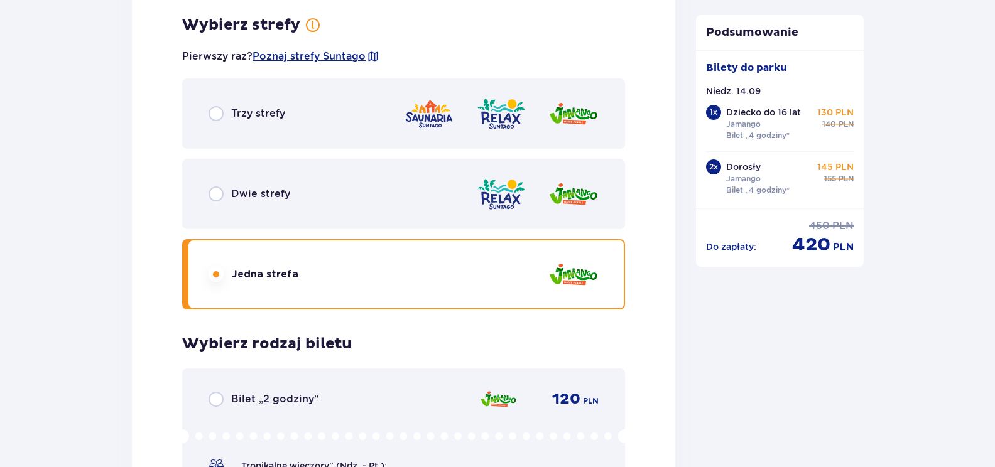
drag, startPoint x: 767, startPoint y: 263, endPoint x: 735, endPoint y: 354, distance: 95.7
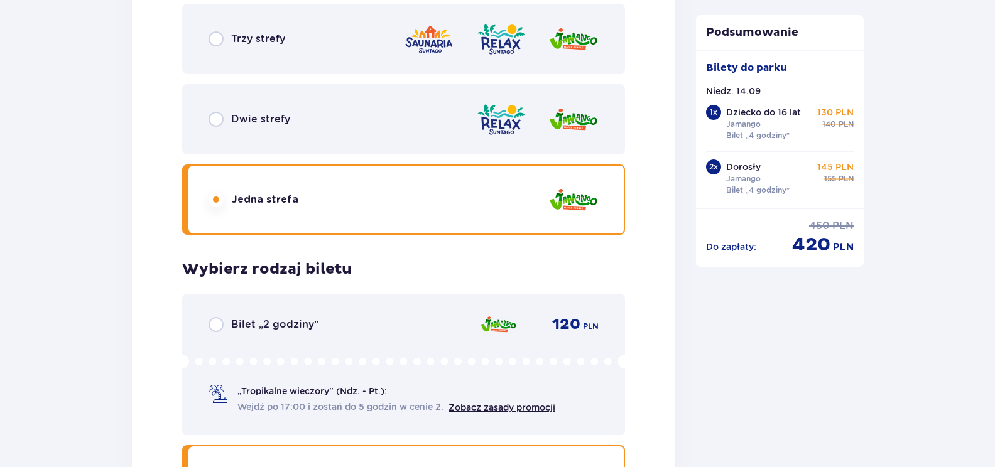
scroll to position [1924, 0]
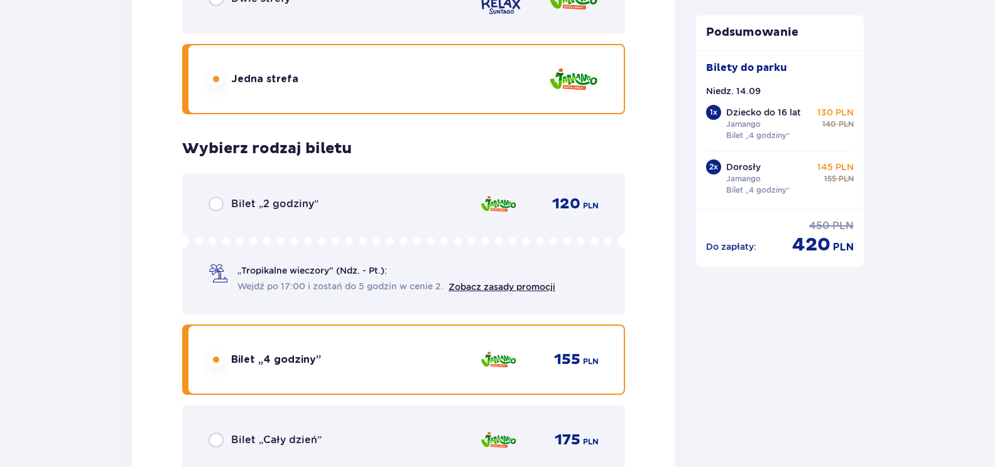
drag, startPoint x: 782, startPoint y: 322, endPoint x: 781, endPoint y: 309, distance: 13.2
drag, startPoint x: 781, startPoint y: 309, endPoint x: 85, endPoint y: 173, distance: 709.0
